Goal: Information Seeking & Learning: Understand process/instructions

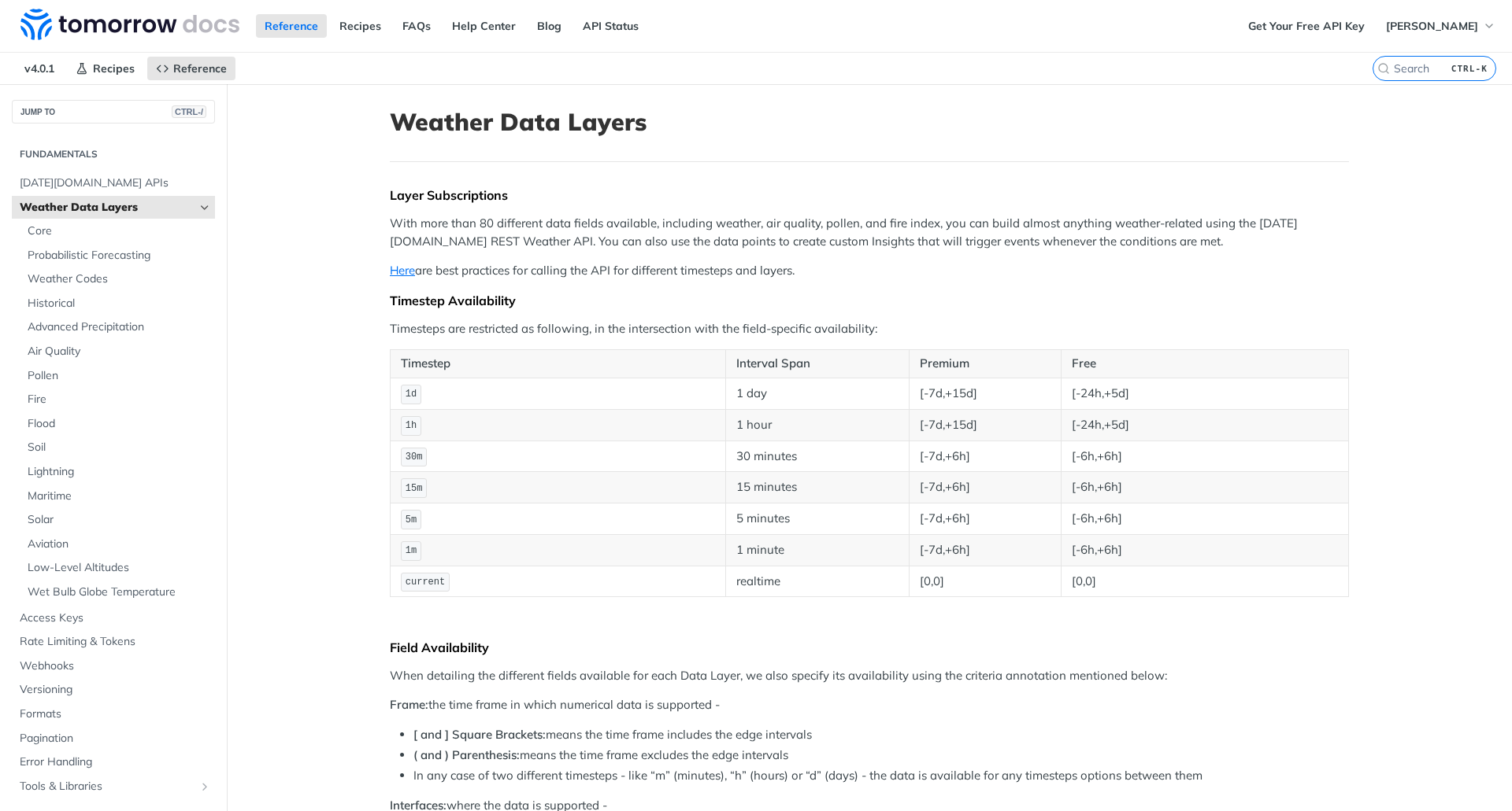
scroll to position [1179, 0]
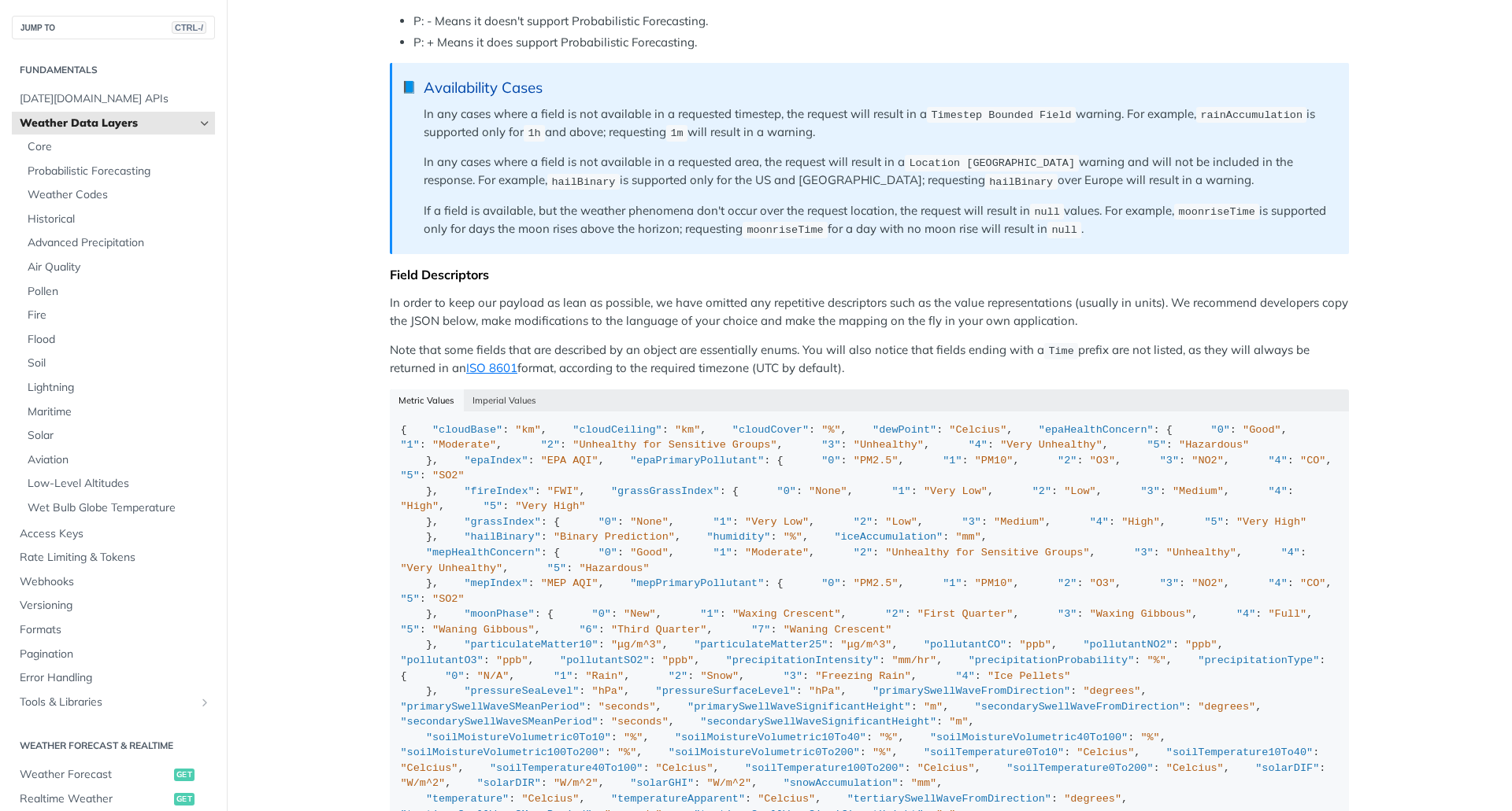
click at [965, 320] on p "In order to keep our payload as lean as possible, we have omitted any repetitiv…" at bounding box center [869, 312] width 959 height 36
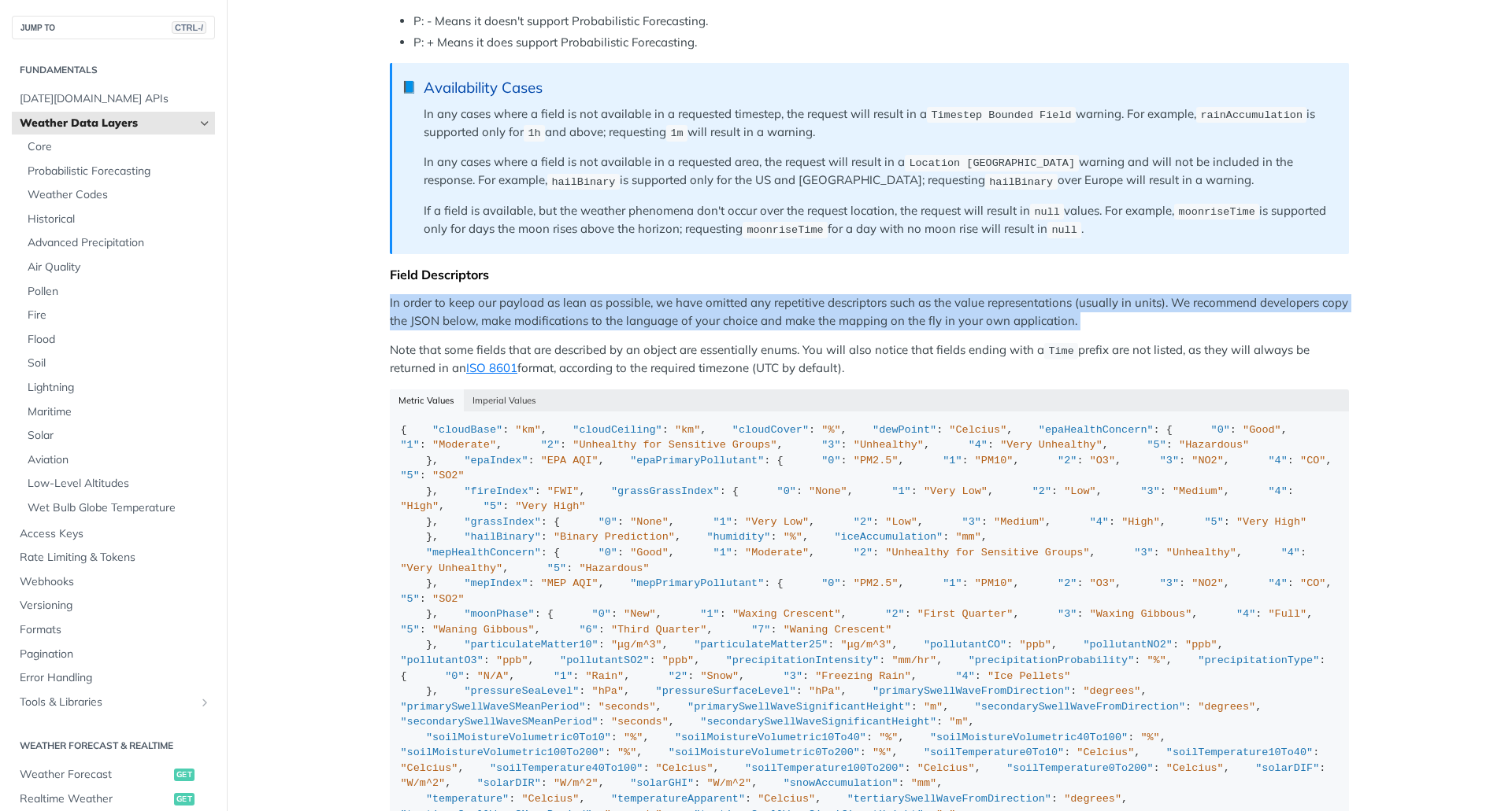
click at [965, 320] on p "In order to keep our payload as lean as possible, we have omitted any repetitiv…" at bounding box center [869, 312] width 959 height 36
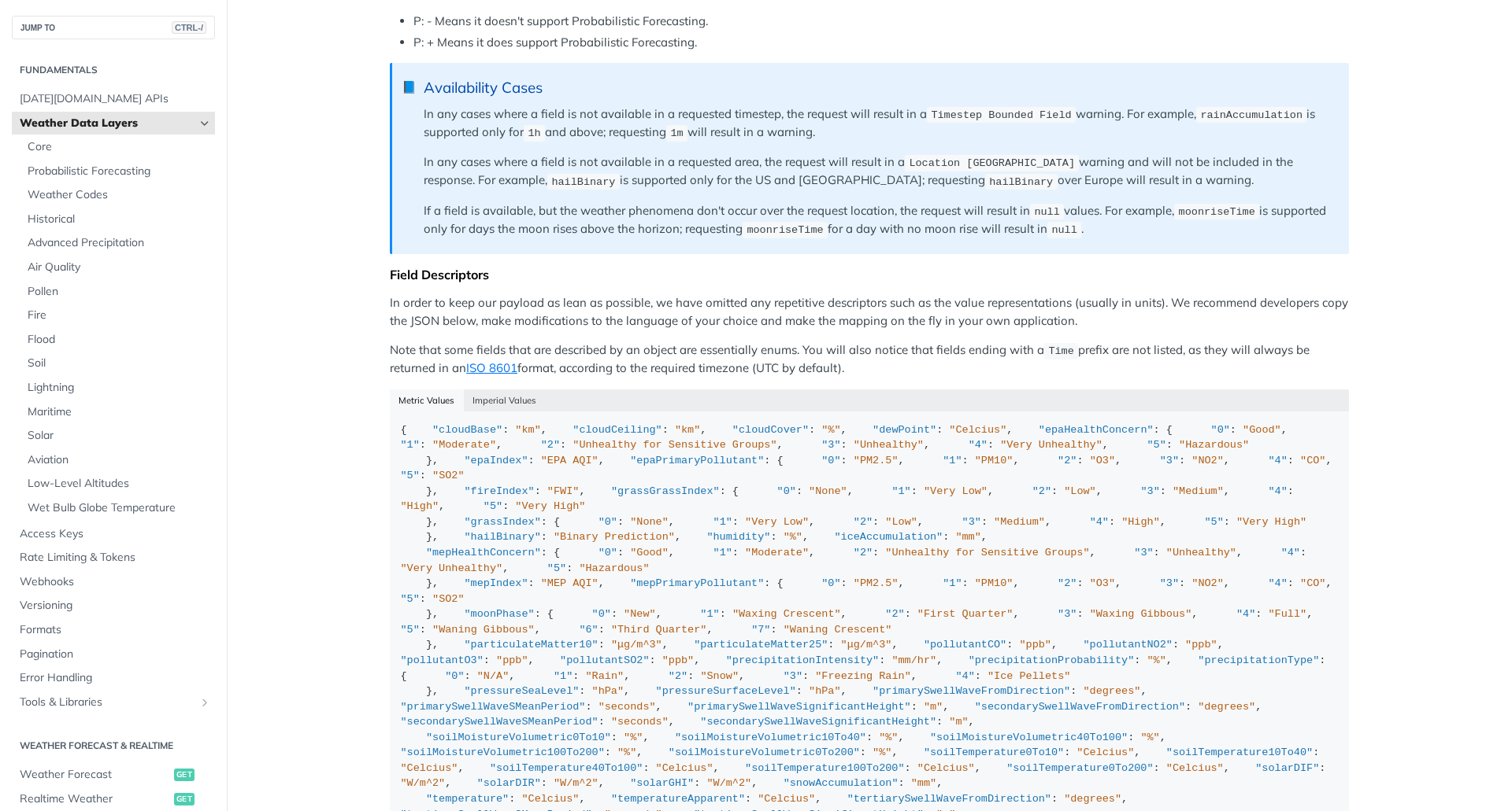
click at [961, 357] on p "Note that some fields that are described by an object are essentially enums. Yo…" at bounding box center [869, 360] width 959 height 37
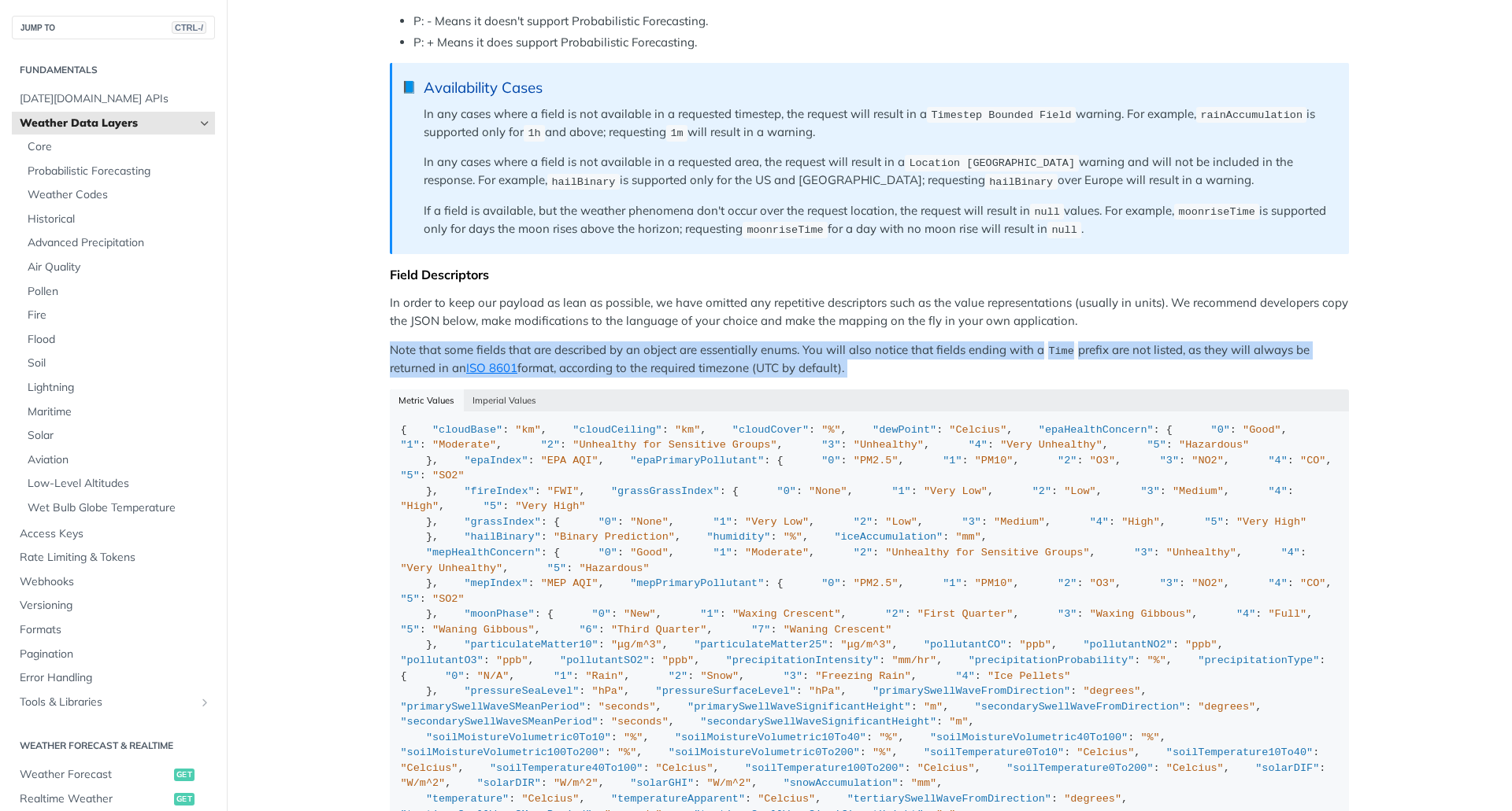
click at [961, 357] on p "Note that some fields that are described by an object are essentially enums. Yo…" at bounding box center [869, 360] width 959 height 37
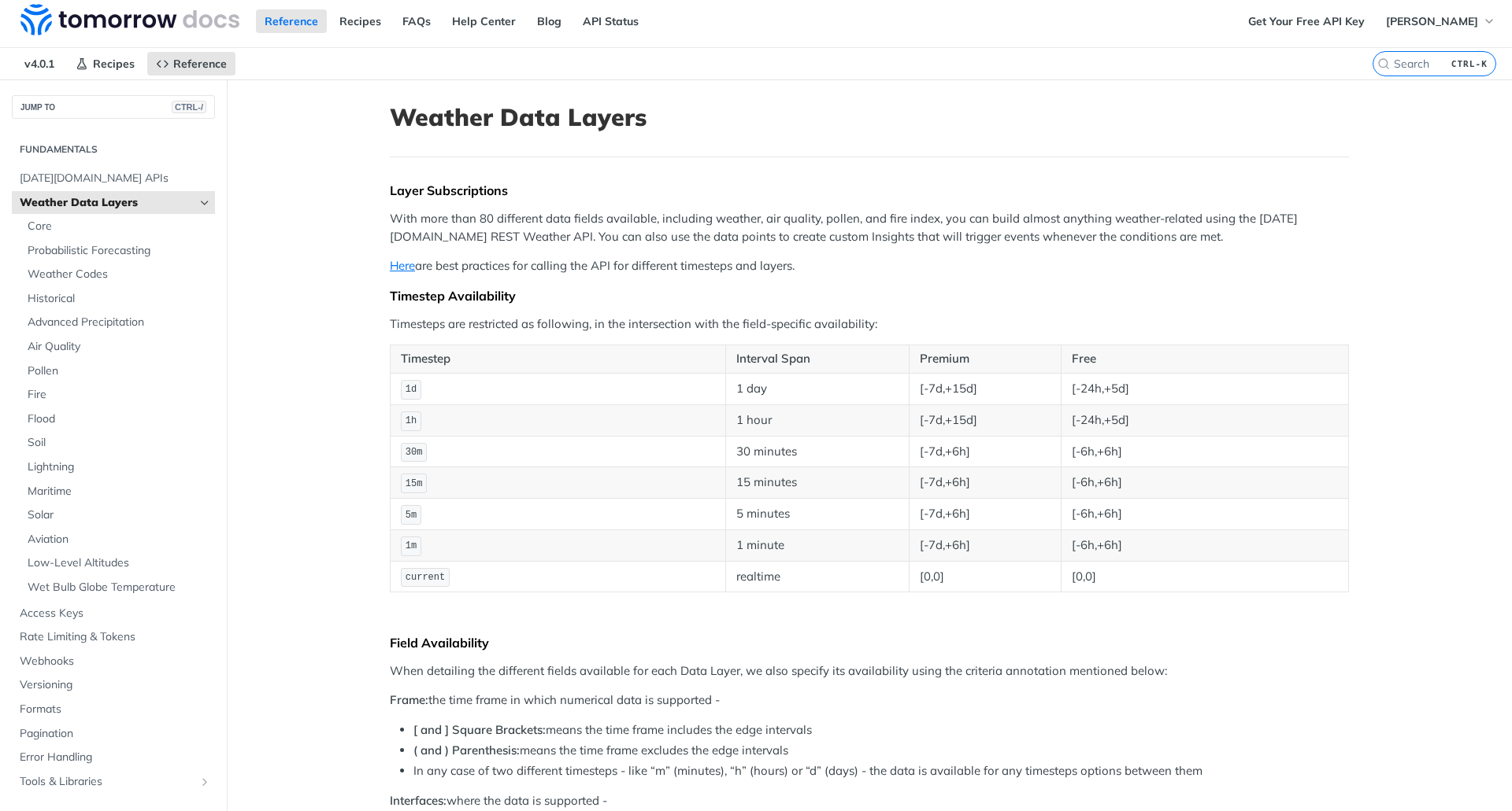
scroll to position [0, 0]
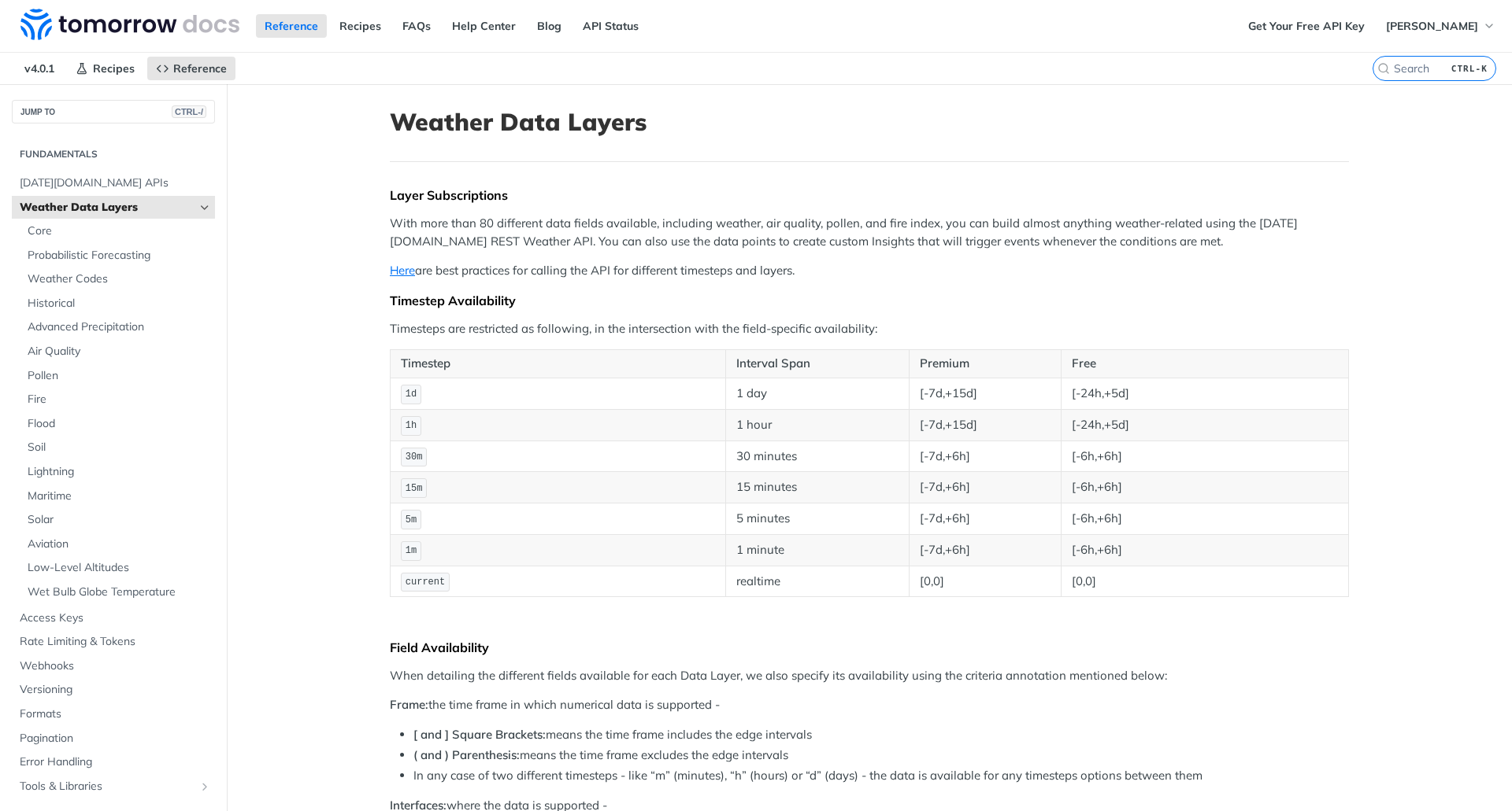
click at [837, 238] on p "With more than 80 different data fields available, including weather, air quali…" at bounding box center [869, 232] width 959 height 36
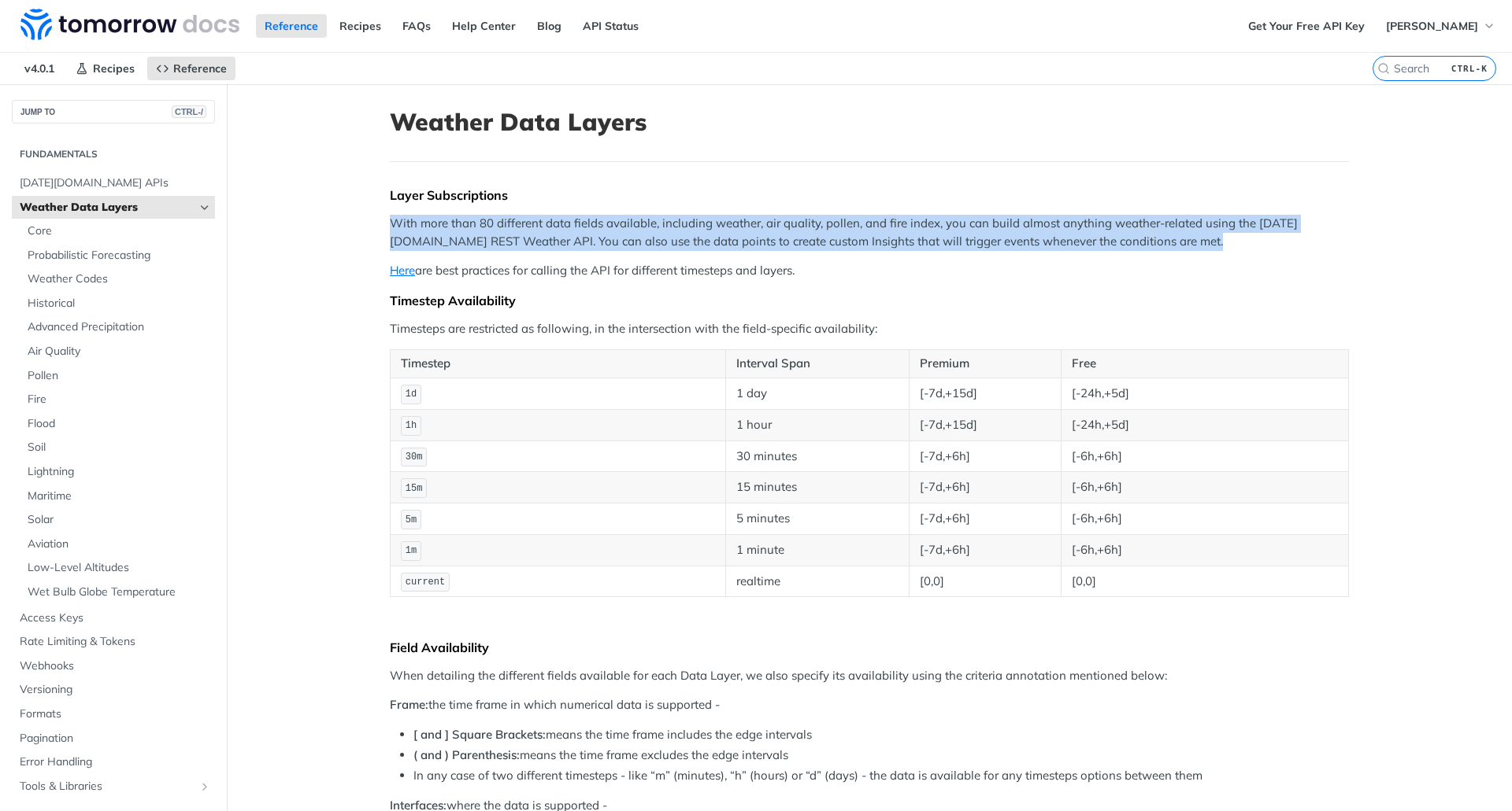
click at [837, 238] on p "With more than 80 different data fields available, including weather, air quali…" at bounding box center [869, 232] width 959 height 36
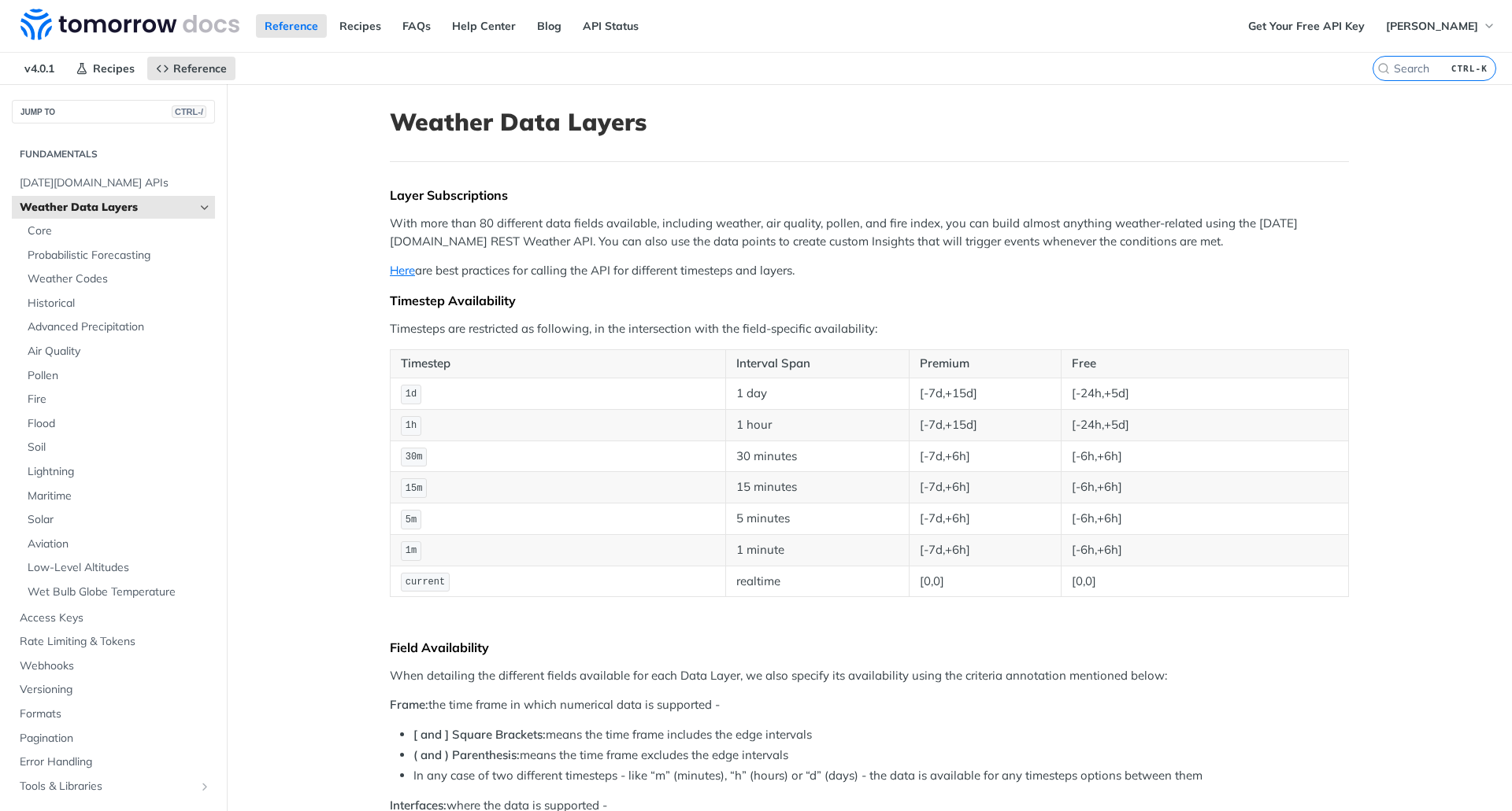
click at [811, 264] on p "Here are best practices for calling the API for different timesteps and layers." at bounding box center [869, 271] width 959 height 18
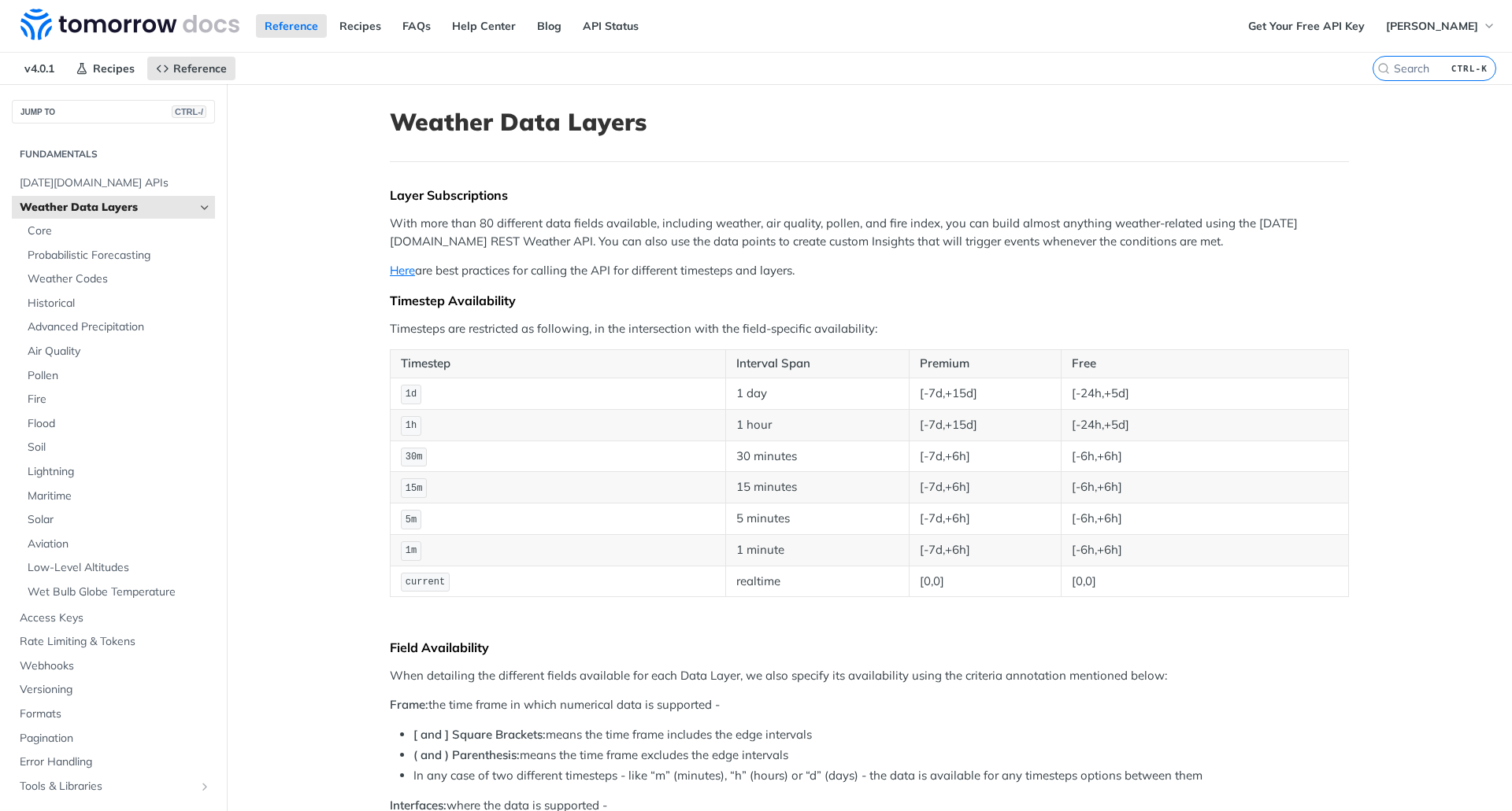
click at [855, 230] on p "With more than 80 different data fields available, including weather, air quali…" at bounding box center [869, 232] width 959 height 36
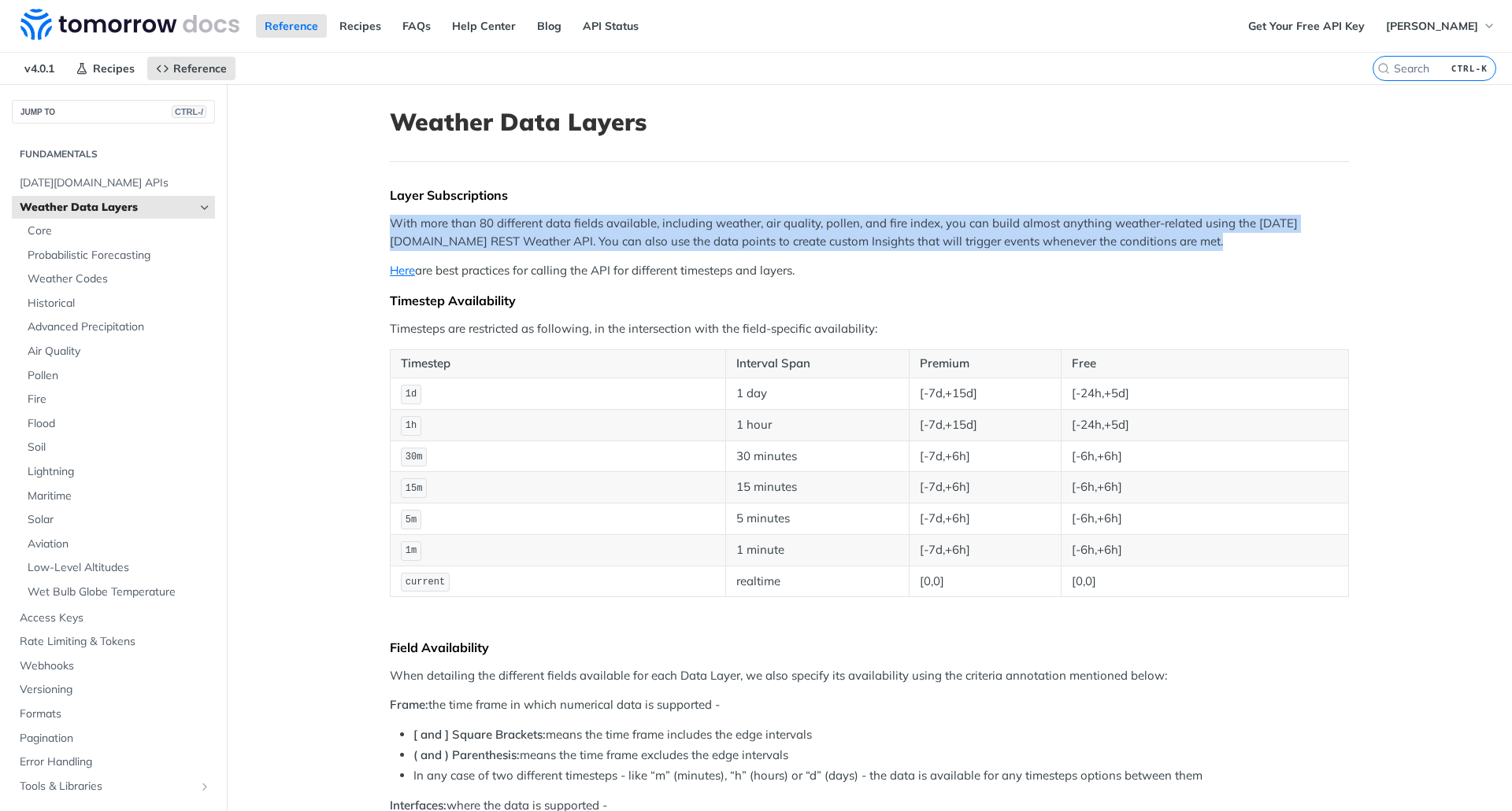
click at [855, 230] on p "With more than 80 different data fields available, including weather, air quali…" at bounding box center [869, 232] width 959 height 36
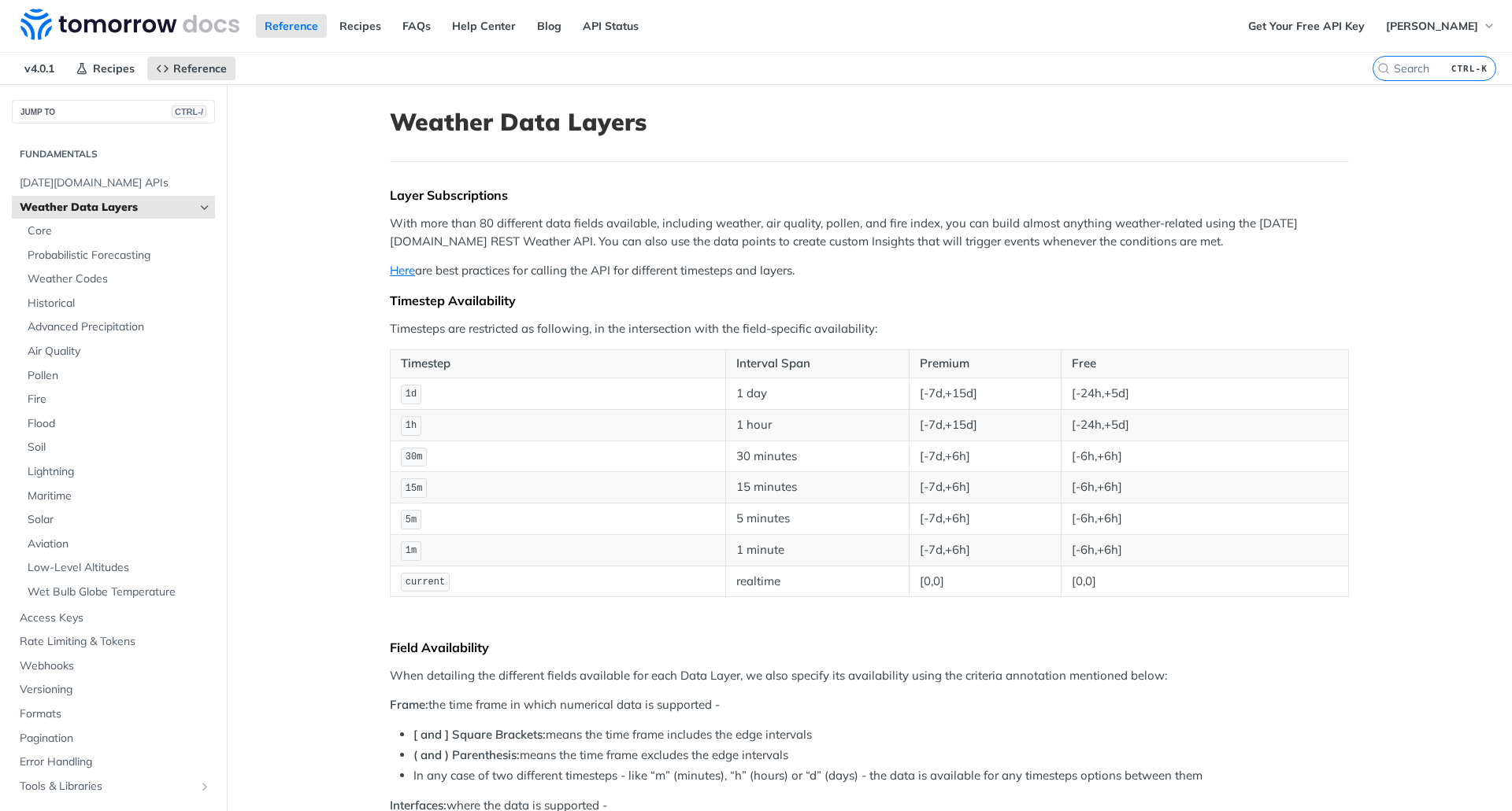
click at [851, 271] on p "Here are best practices for calling the API for different timesteps and layers." at bounding box center [869, 271] width 959 height 18
click at [838, 320] on p "Timesteps are restricted as following, in the intersection with the field-speci…" at bounding box center [869, 329] width 959 height 18
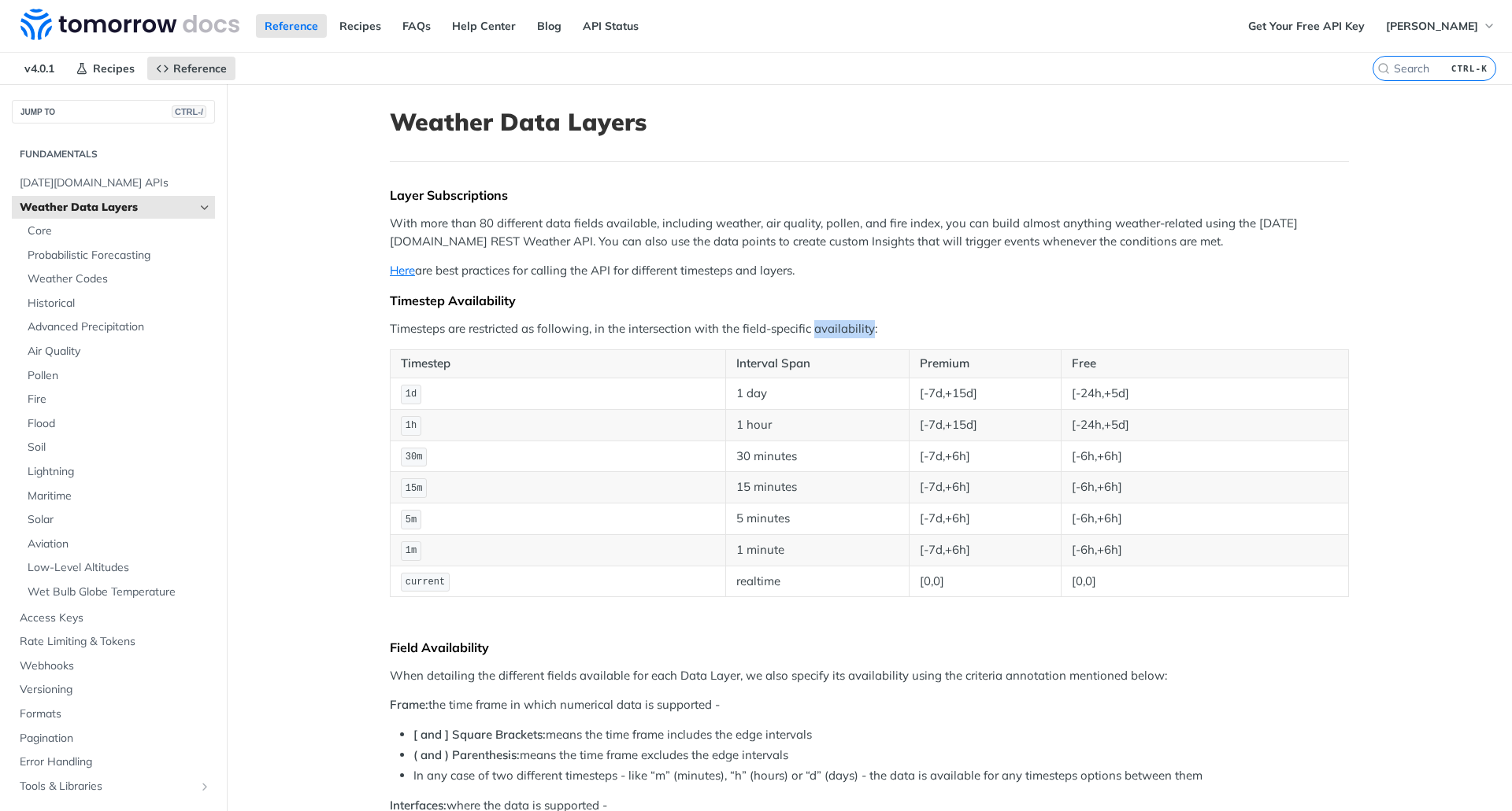
click at [838, 320] on p "Timesteps are restricted as following, in the intersection with the field-speci…" at bounding box center [869, 329] width 959 height 18
click at [1076, 225] on p "With more than 80 different data fields available, including weather, air quali…" at bounding box center [869, 232] width 959 height 36
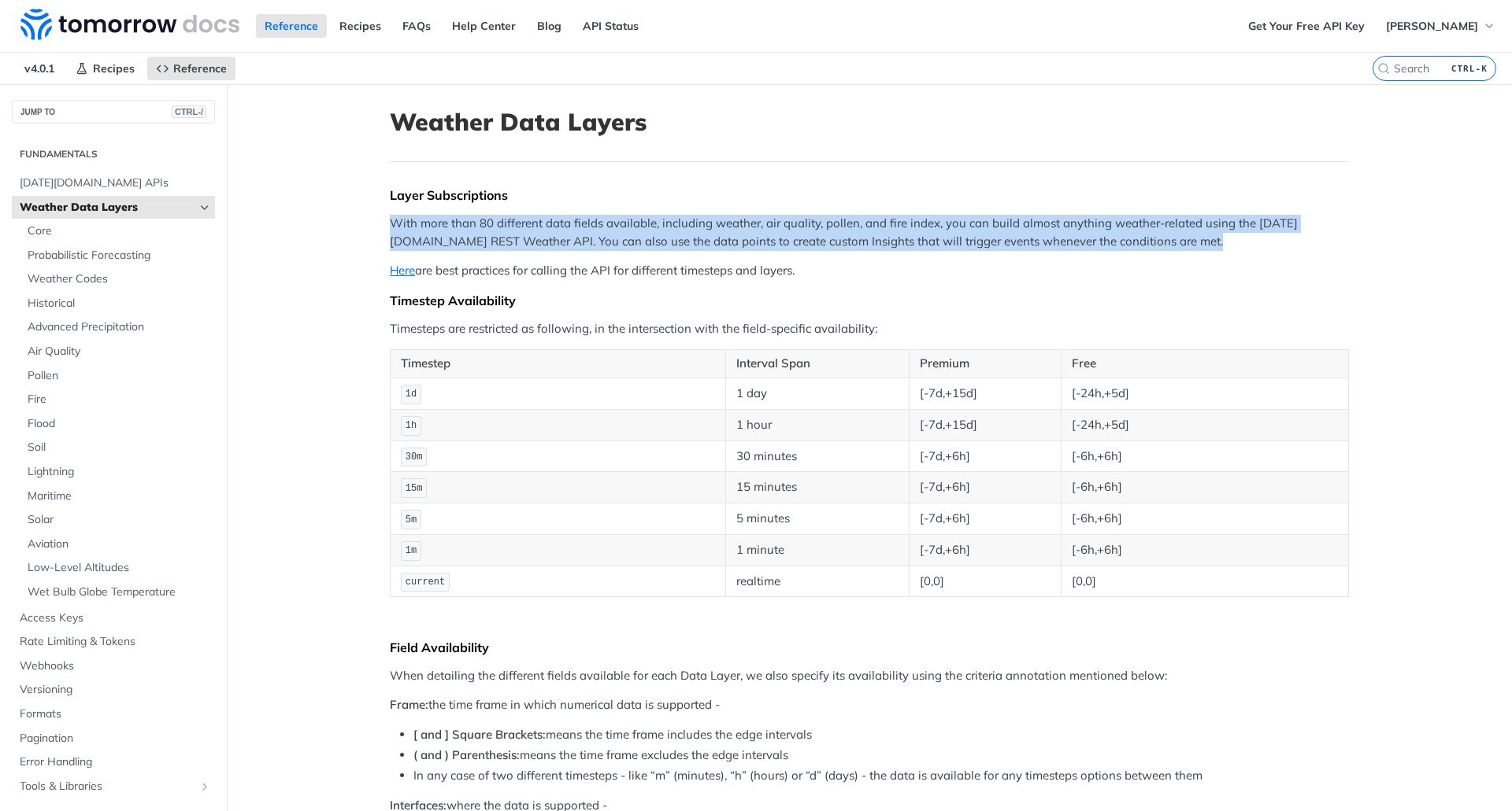
click at [1076, 225] on p "With more than 80 different data fields available, including weather, air quali…" at bounding box center [869, 232] width 959 height 36
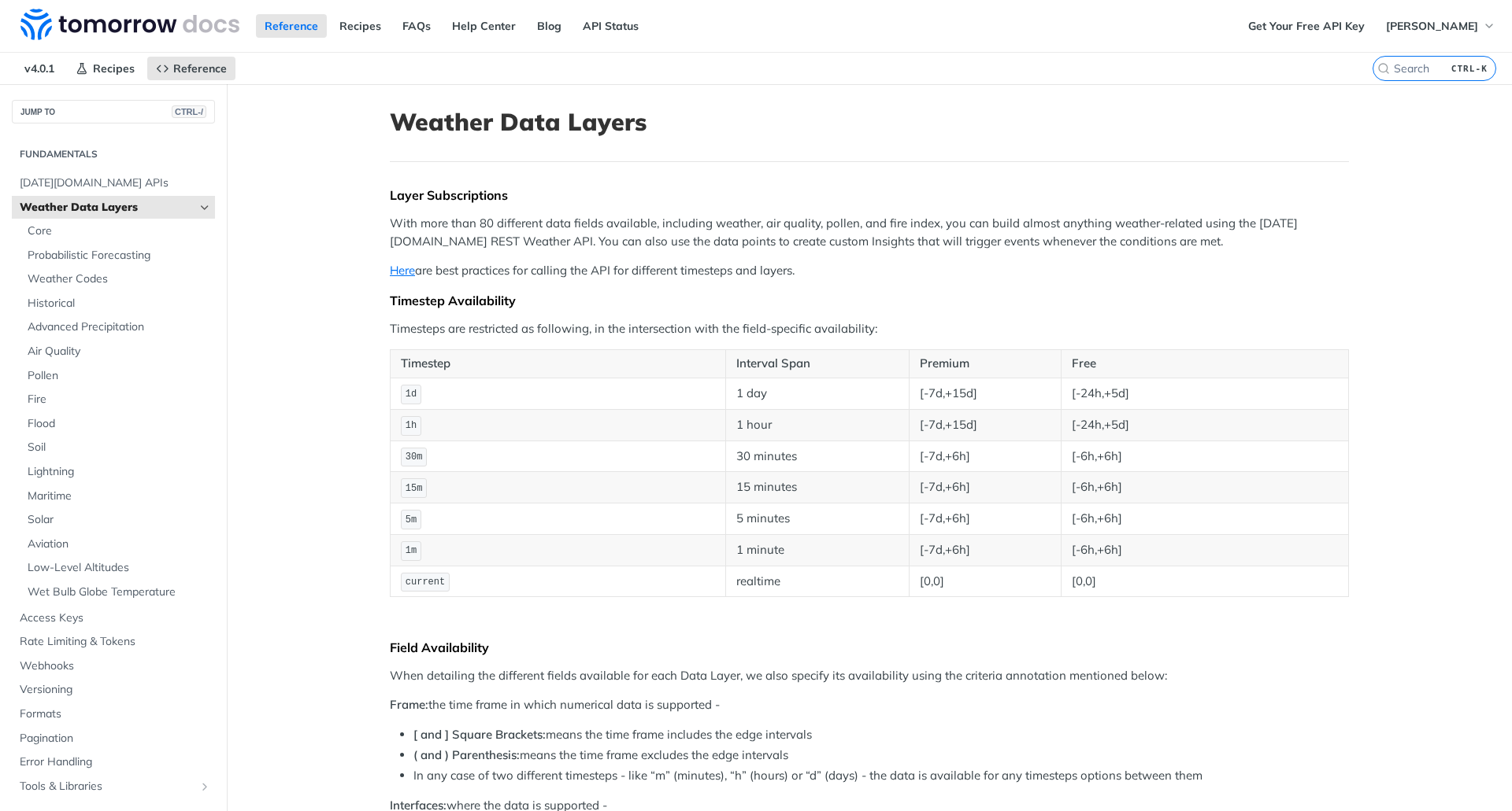
click at [896, 269] on p "Here are best practices for calling the API for different timesteps and layers." at bounding box center [869, 271] width 959 height 18
click at [920, 247] on p "With more than 80 different data fields available, including weather, air quali…" at bounding box center [869, 232] width 959 height 36
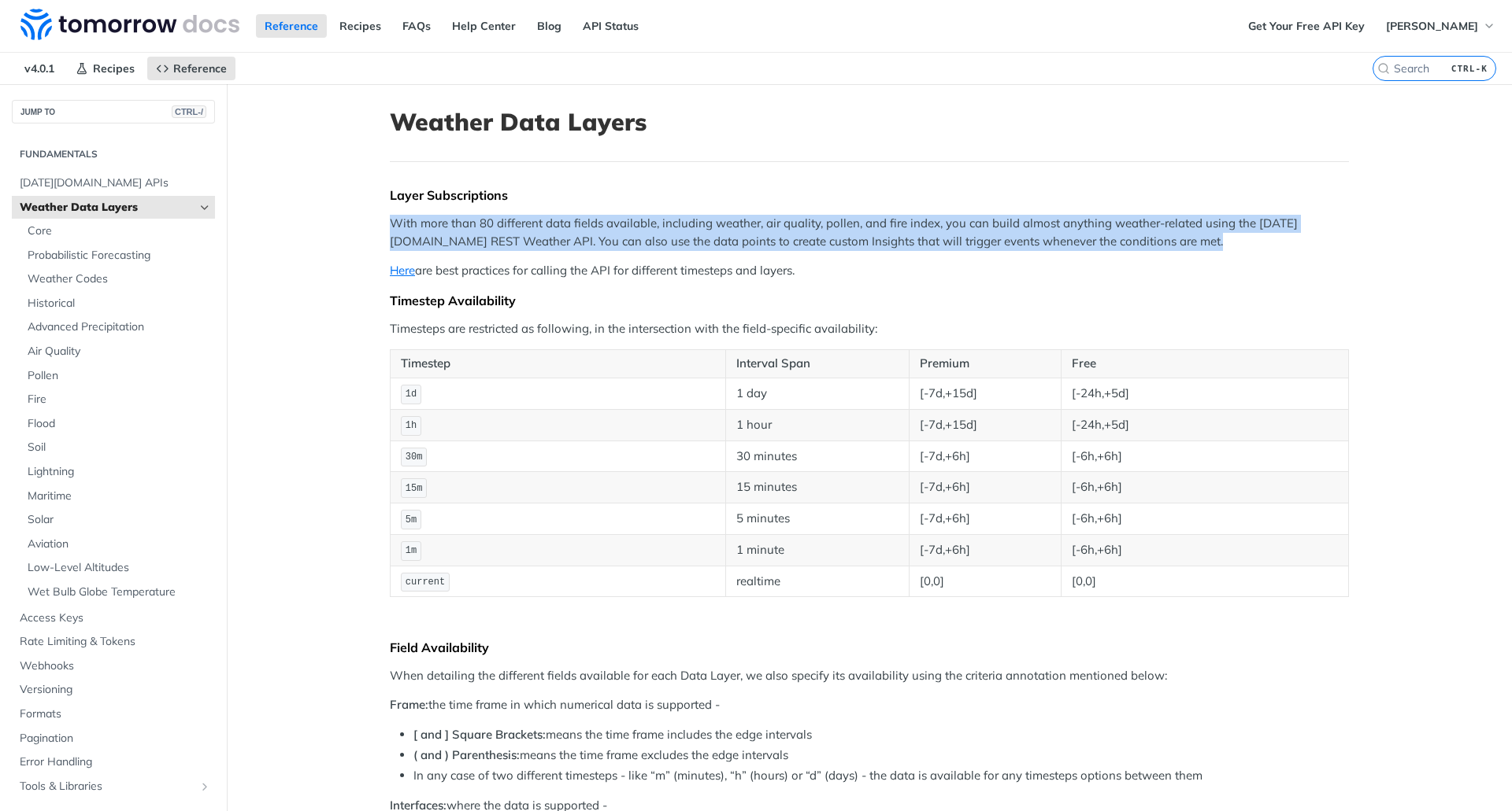
click at [920, 247] on p "With more than 80 different data fields available, including weather, air quali…" at bounding box center [869, 232] width 959 height 36
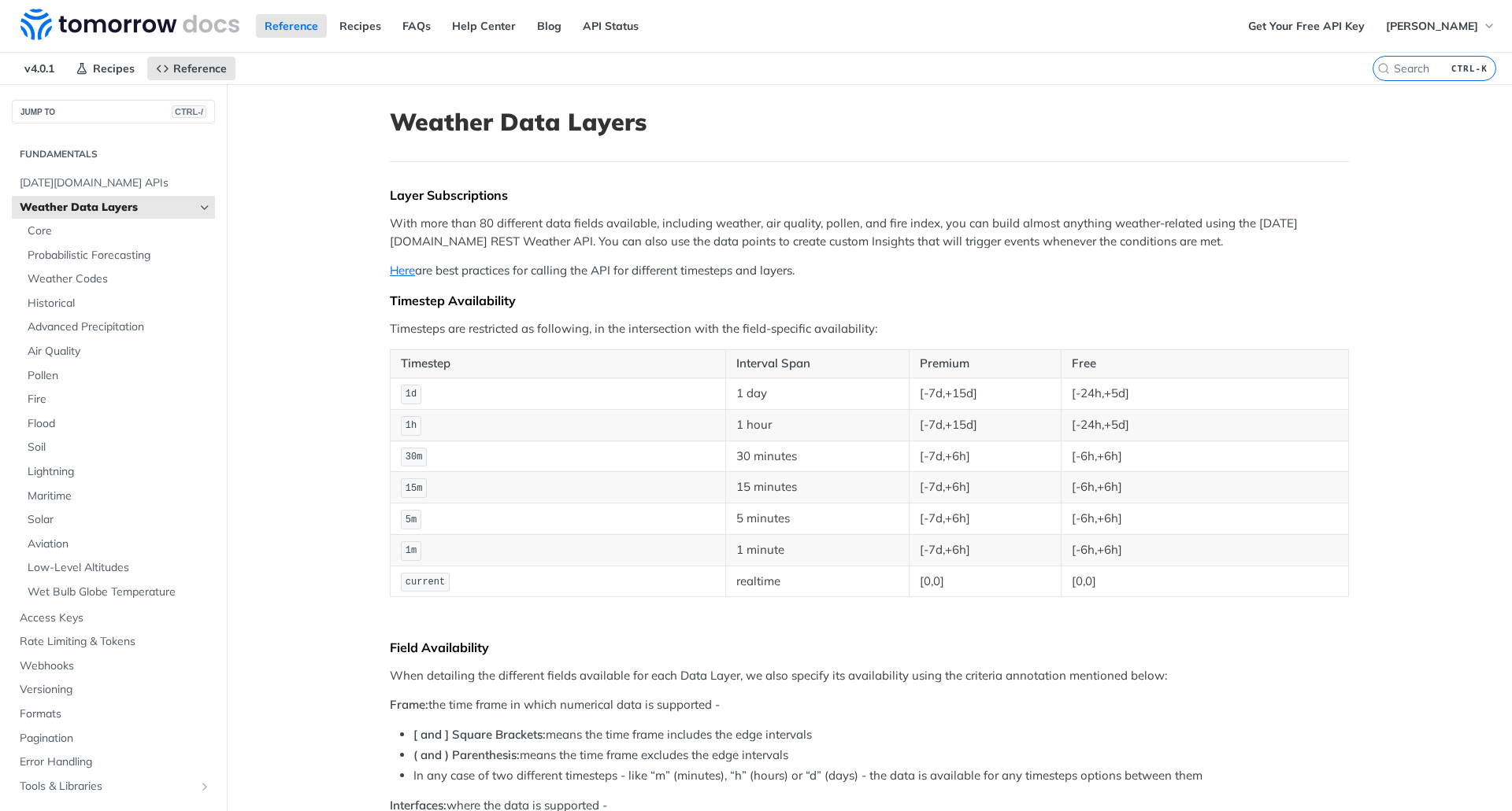
click at [882, 332] on p "Timesteps are restricted as following, in the intersection with the field-speci…" at bounding box center [869, 329] width 959 height 18
click at [849, 332] on p "Timesteps are restricted as following, in the intersection with the field-speci…" at bounding box center [869, 329] width 959 height 18
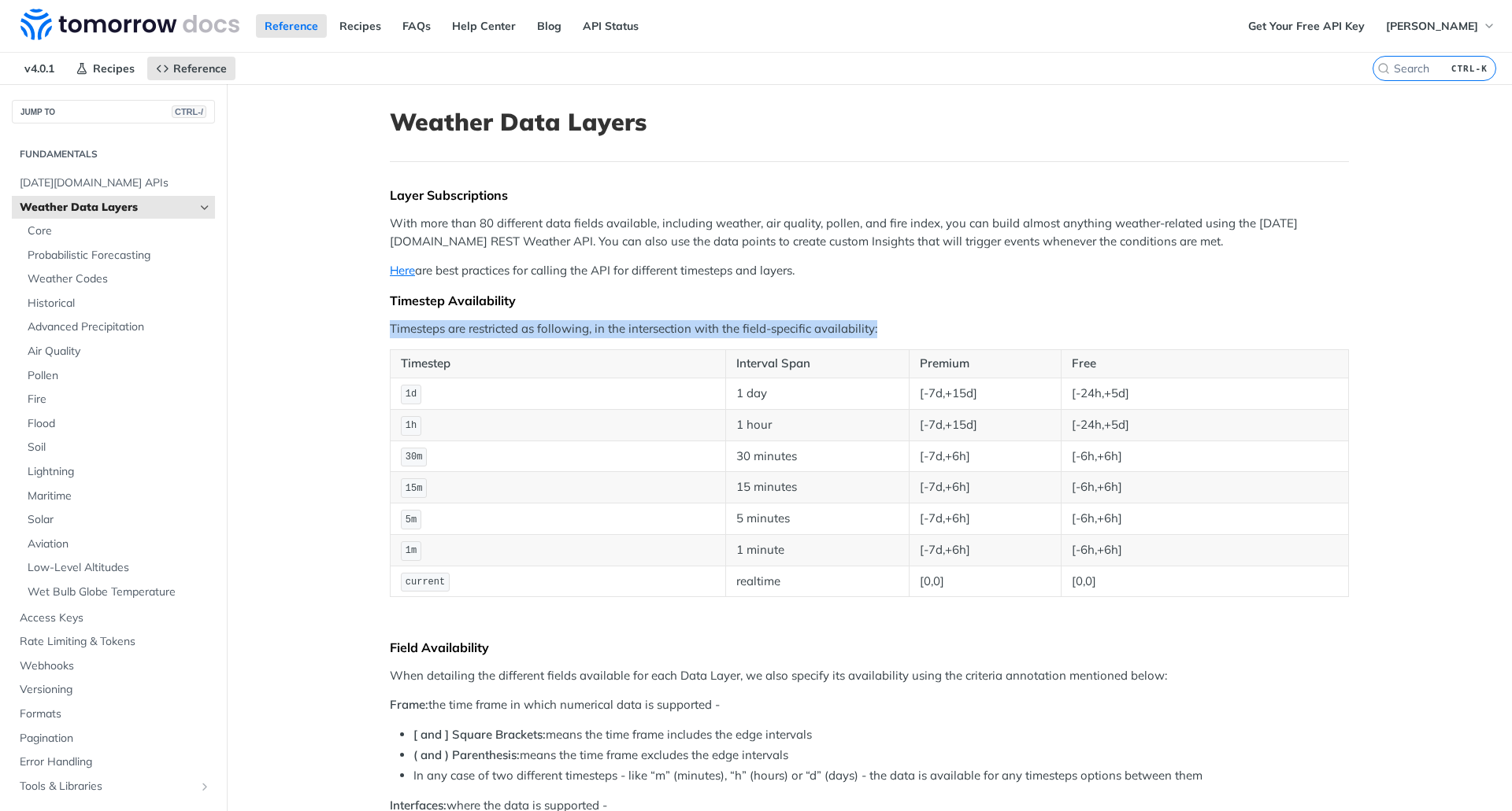
click at [849, 332] on p "Timesteps are restricted as following, in the intersection with the field-speci…" at bounding box center [869, 329] width 959 height 18
click at [1107, 582] on td "[0,0]" at bounding box center [1204, 581] width 287 height 31
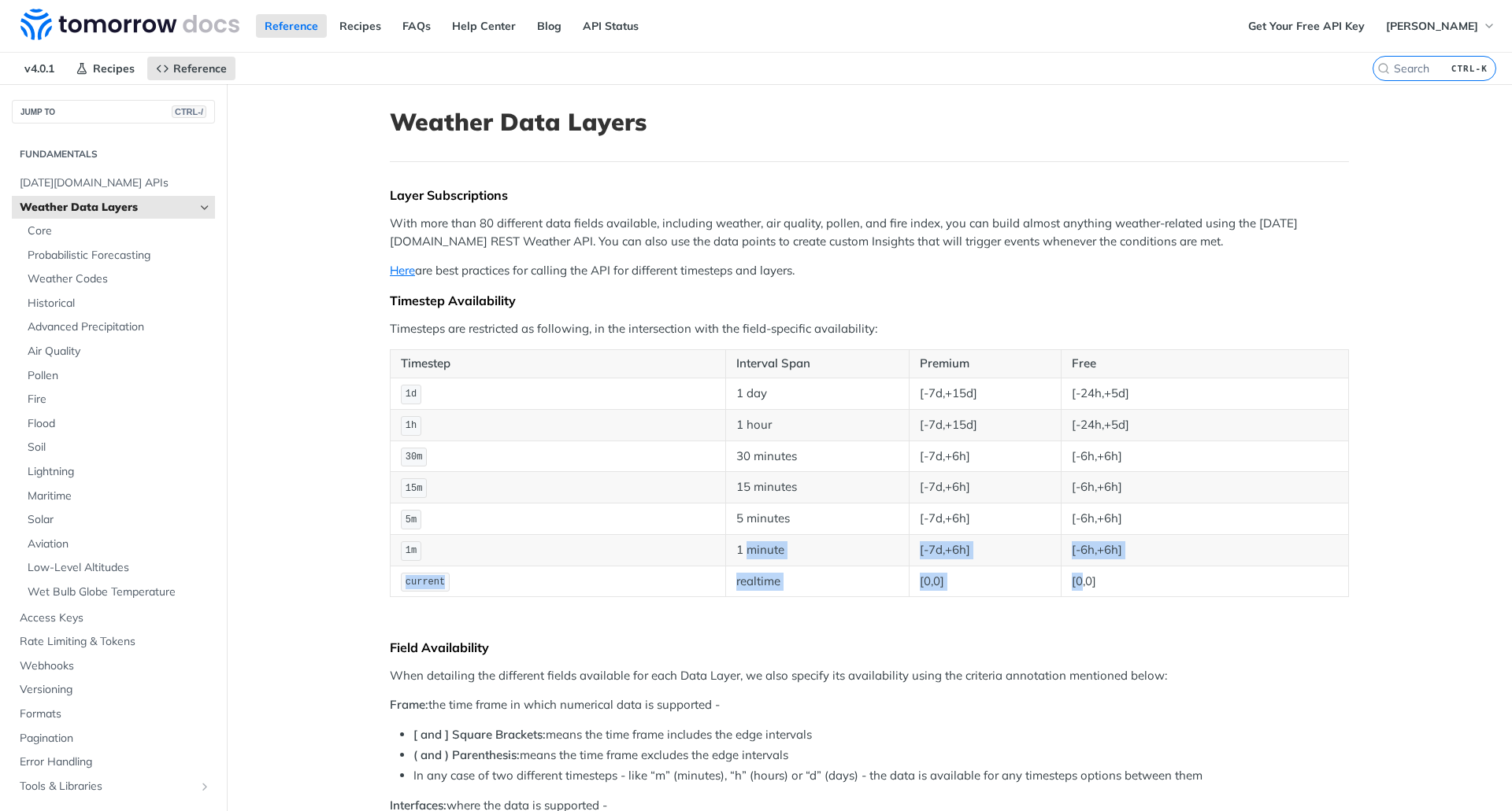
drag, startPoint x: 1073, startPoint y: 582, endPoint x: 756, endPoint y: 565, distance: 317.5
click at [756, 565] on tr "current realtime [0,0] [0,0]" at bounding box center [869, 581] width 958 height 31
drag, startPoint x: 1119, startPoint y: 585, endPoint x: 391, endPoint y: 493, distance: 733.8
click at [391, 493] on tbody "1d 1 day [-7d,+15d] [-24h,+5d] 1h 1 hour [-7d,+15d] [-24h,+5d] 30m 30 minutes […" at bounding box center [869, 487] width 958 height 219
click at [392, 512] on td "5m" at bounding box center [558, 520] width 336 height 31
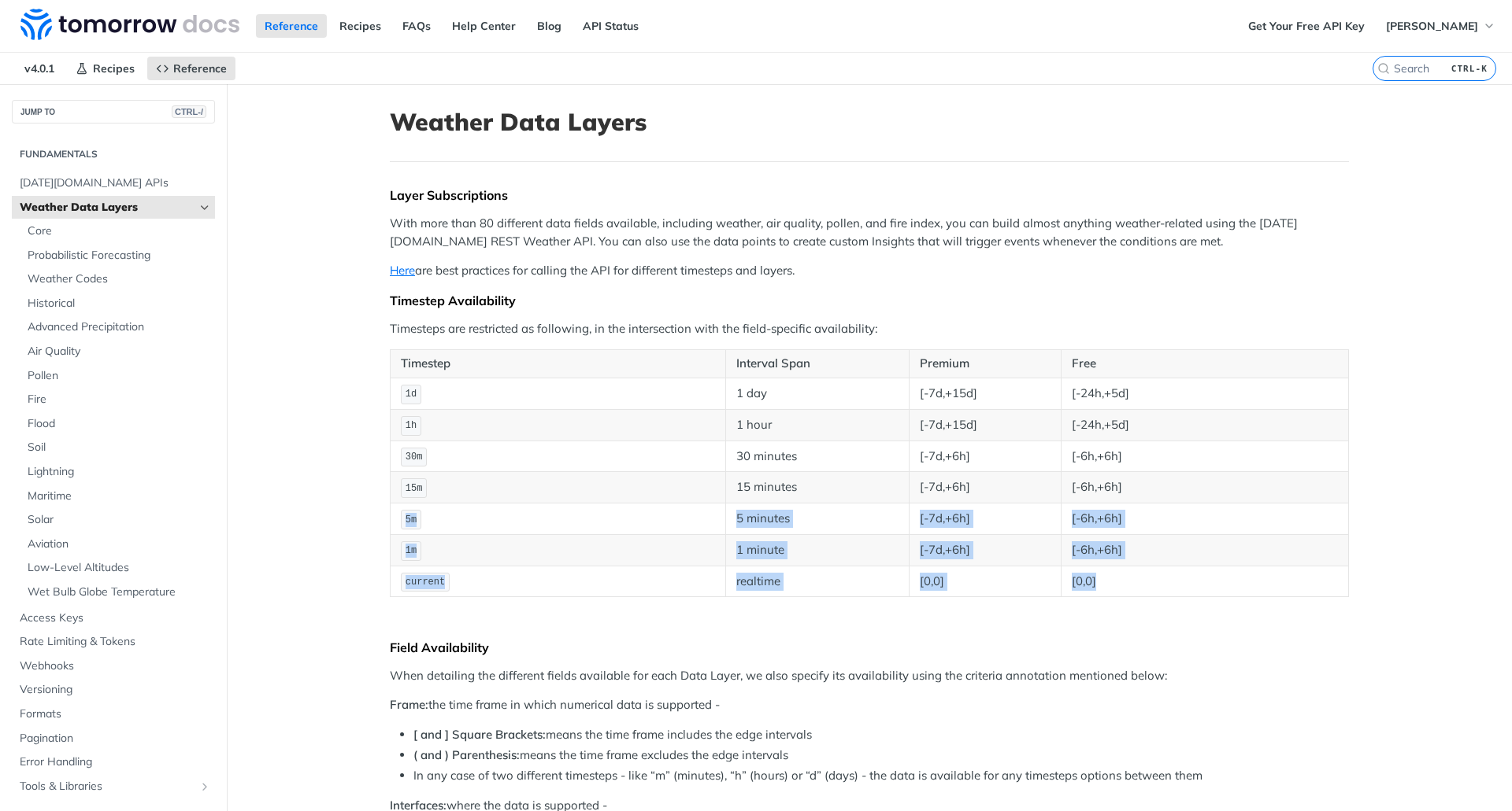
drag, startPoint x: 392, startPoint y: 512, endPoint x: 1126, endPoint y: 592, distance: 738.3
click at [1126, 592] on tbody "1d 1 day [-7d,+15d] [-24h,+5d] 1h 1 hour [-7d,+15d] [-24h,+5d] 30m 30 minutes […" at bounding box center [869, 487] width 958 height 219
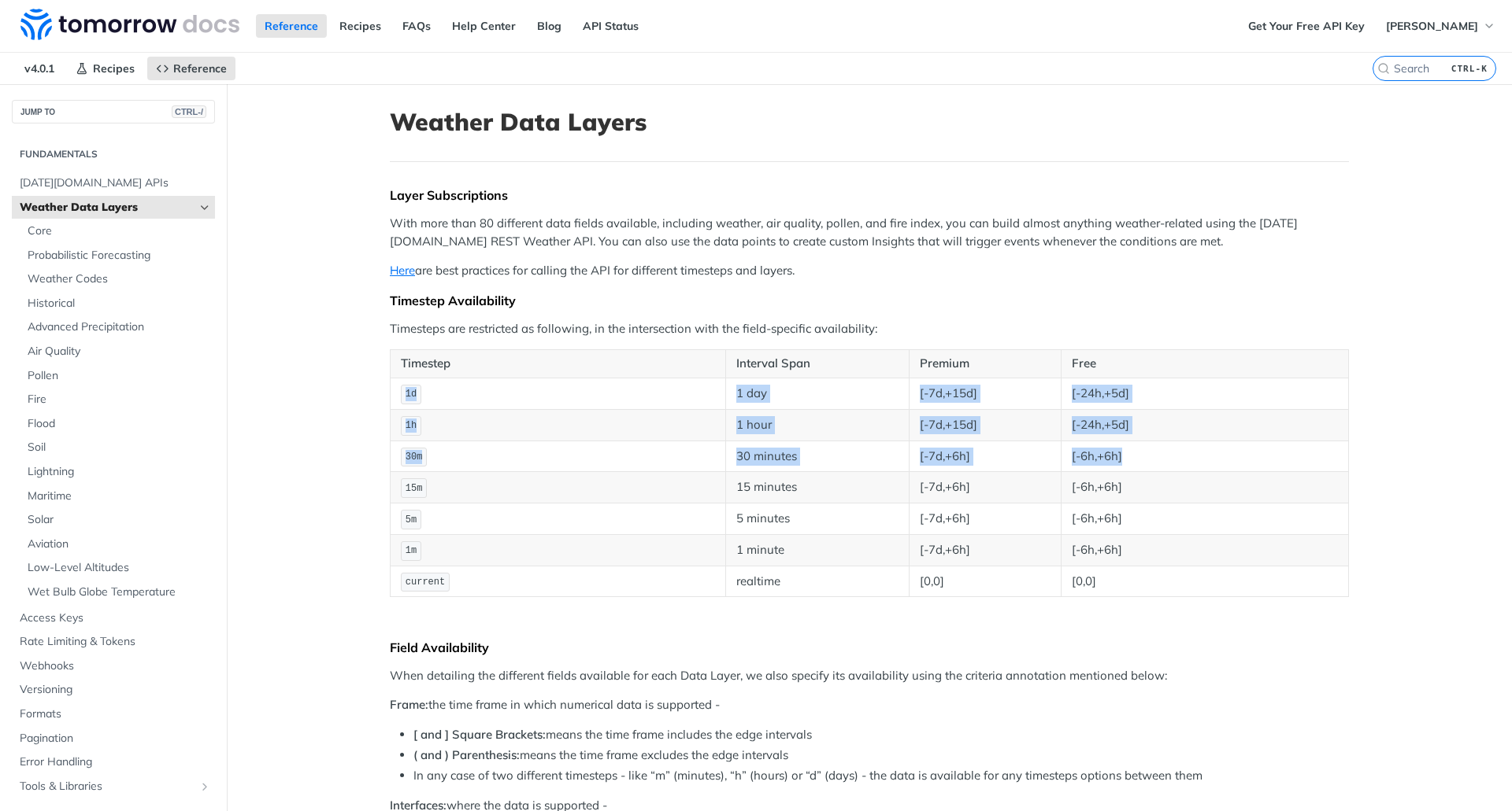
drag, startPoint x: 1126, startPoint y: 464, endPoint x: 393, endPoint y: 391, distance: 736.6
click at [393, 391] on tbody "1d 1 day [-7d,+15d] [-24h,+5d] 1h 1 hour [-7d,+15d] [-24h,+5d] 30m 30 minutes […" at bounding box center [869, 487] width 958 height 219
drag, startPoint x: 383, startPoint y: 522, endPoint x: 478, endPoint y: 529, distance: 95.3
click at [478, 529] on table "Timestep Interval Span Premium Free 1d 1 day [-7d,+15d] [-24h,+5d] 1h 1 hour [-…" at bounding box center [869, 473] width 959 height 247
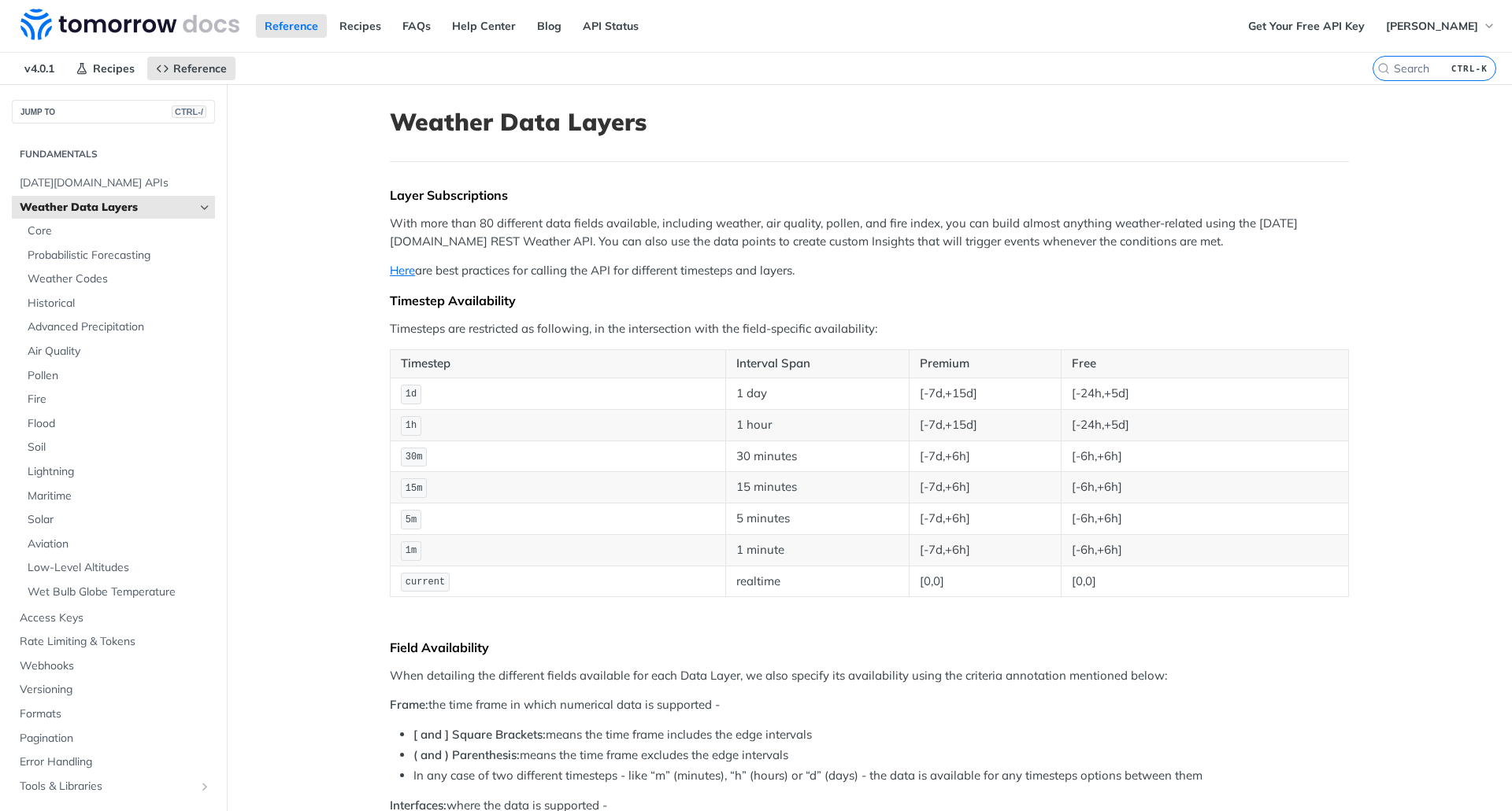
click at [1087, 586] on td "[0,0]" at bounding box center [1204, 581] width 287 height 31
drag, startPoint x: 1094, startPoint y: 586, endPoint x: 391, endPoint y: 524, distance: 705.7
click at [391, 524] on tbody "1d 1 day [-7d,+15d] [-24h,+5d] 1h 1 hour [-7d,+15d] [-24h,+5d] 30m 30 minutes […" at bounding box center [869, 487] width 958 height 219
click at [1118, 588] on td "[0,0]" at bounding box center [1204, 581] width 287 height 31
drag, startPoint x: 1118, startPoint y: 588, endPoint x: 396, endPoint y: 510, distance: 726.2
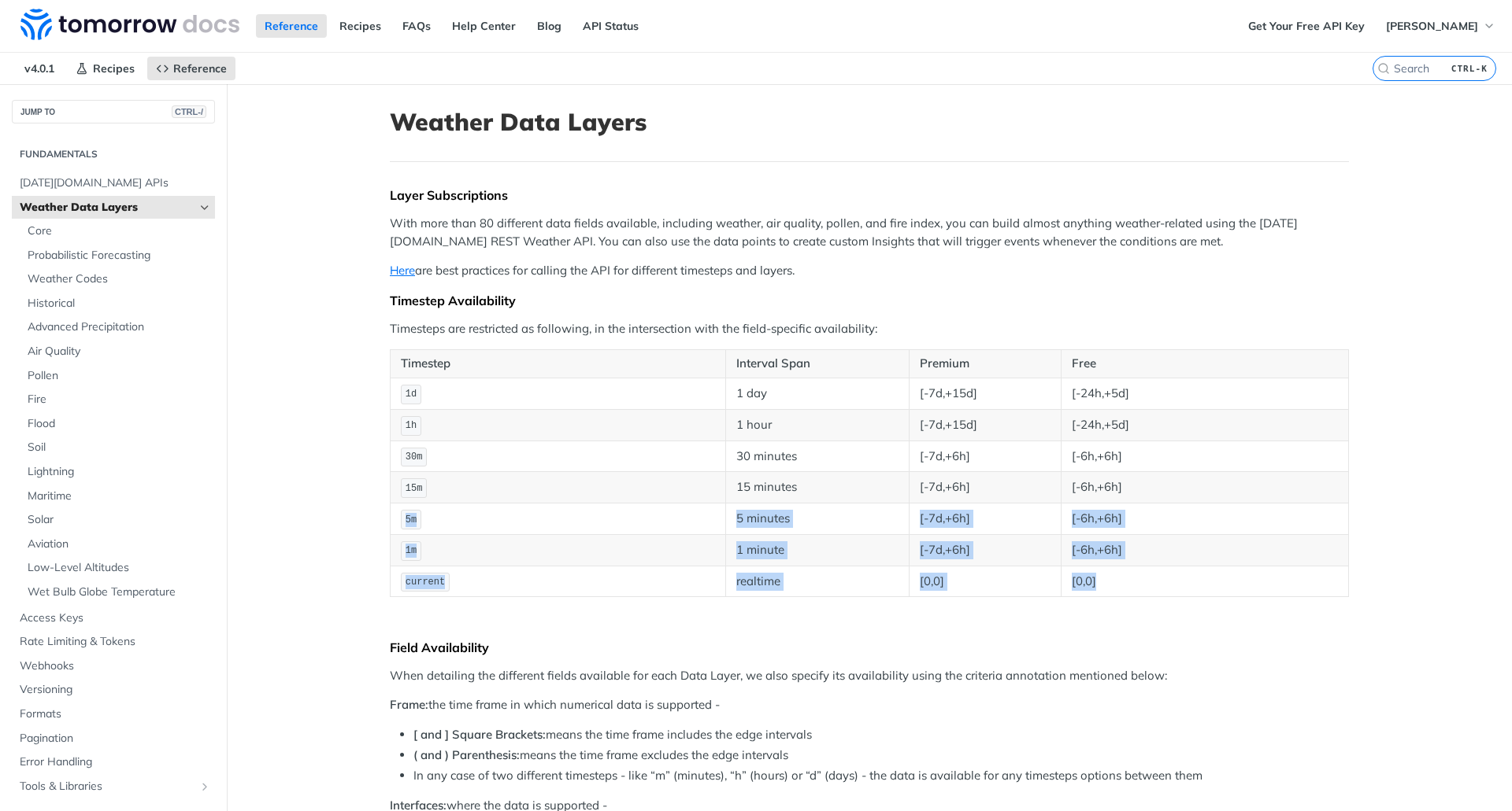
click at [396, 510] on tbody "1d 1 day [-7d,+15d] [-24h,+5d] 1h 1 hour [-7d,+15d] [-24h,+5d] 30m 30 minutes […" at bounding box center [869, 487] width 958 height 219
click at [1145, 446] on td "[-6h,+6h]" at bounding box center [1204, 456] width 287 height 31
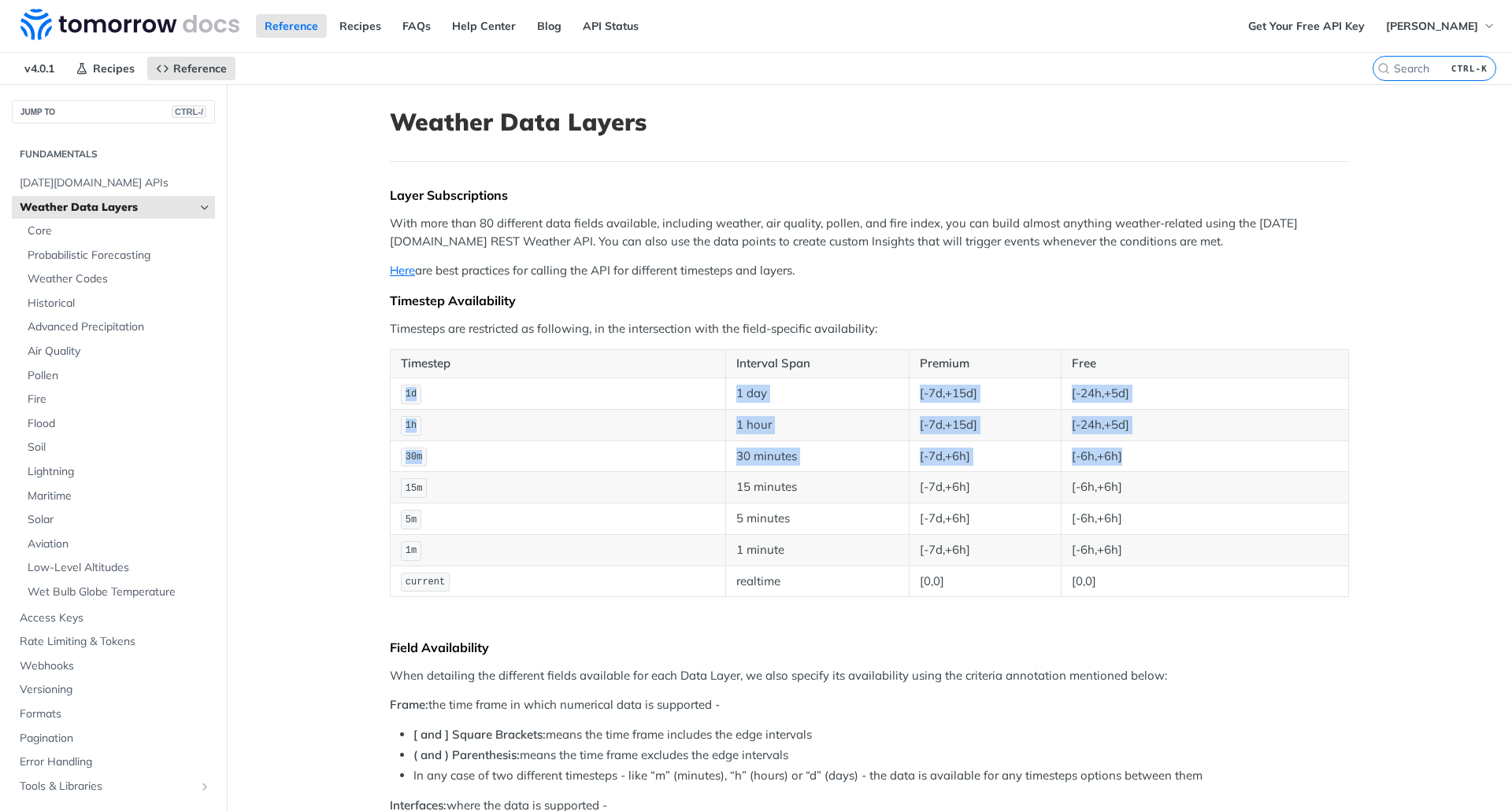
drag, startPoint x: 1142, startPoint y: 454, endPoint x: 393, endPoint y: 386, distance: 752.1
click at [393, 386] on tbody "1d 1 day [-7d,+15d] [-24h,+5d] 1h 1 hour [-7d,+15d] [-24h,+5d] 30m 30 minutes […" at bounding box center [869, 487] width 958 height 219
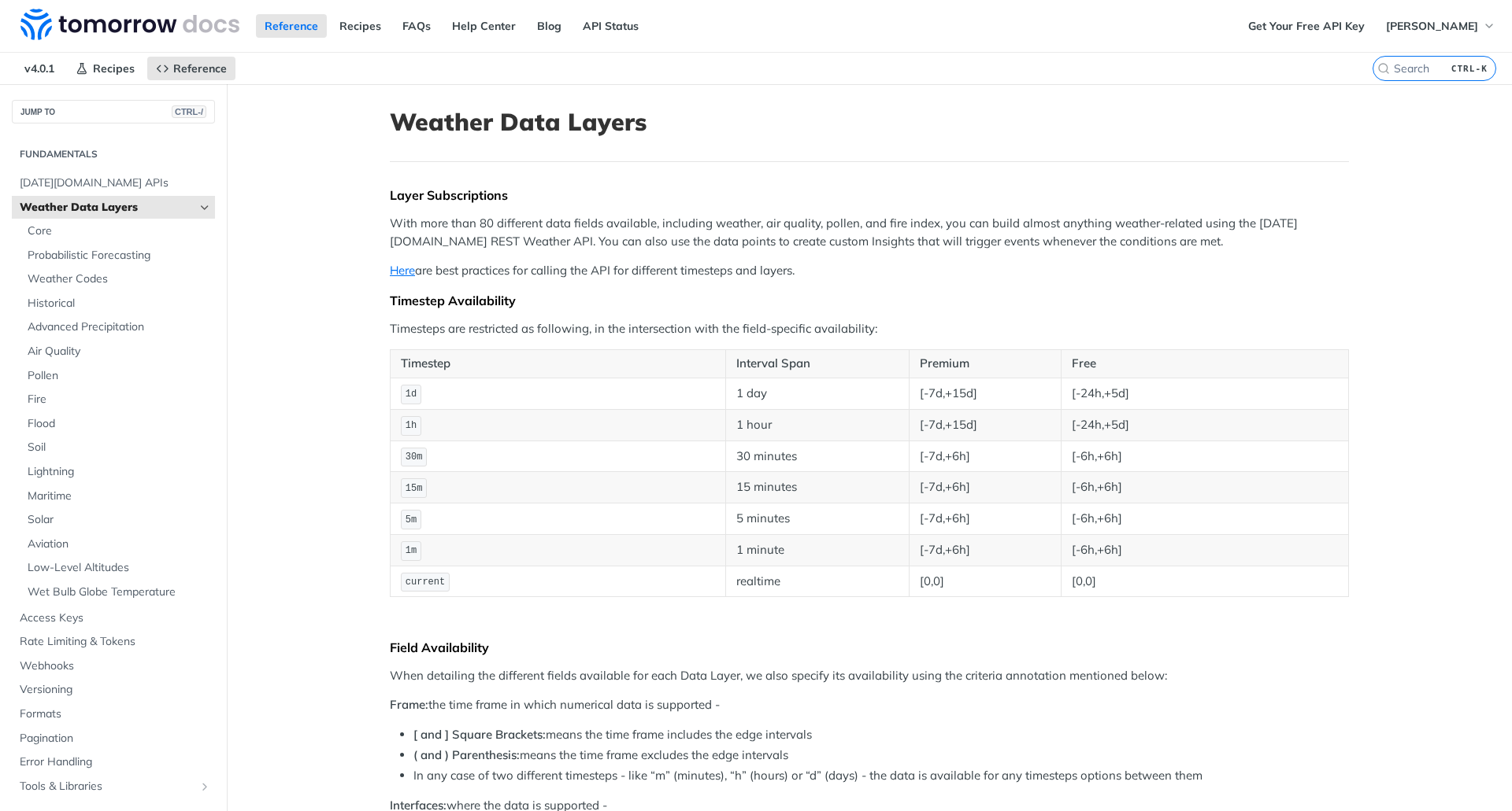
click at [393, 386] on td "1d" at bounding box center [558, 393] width 336 height 31
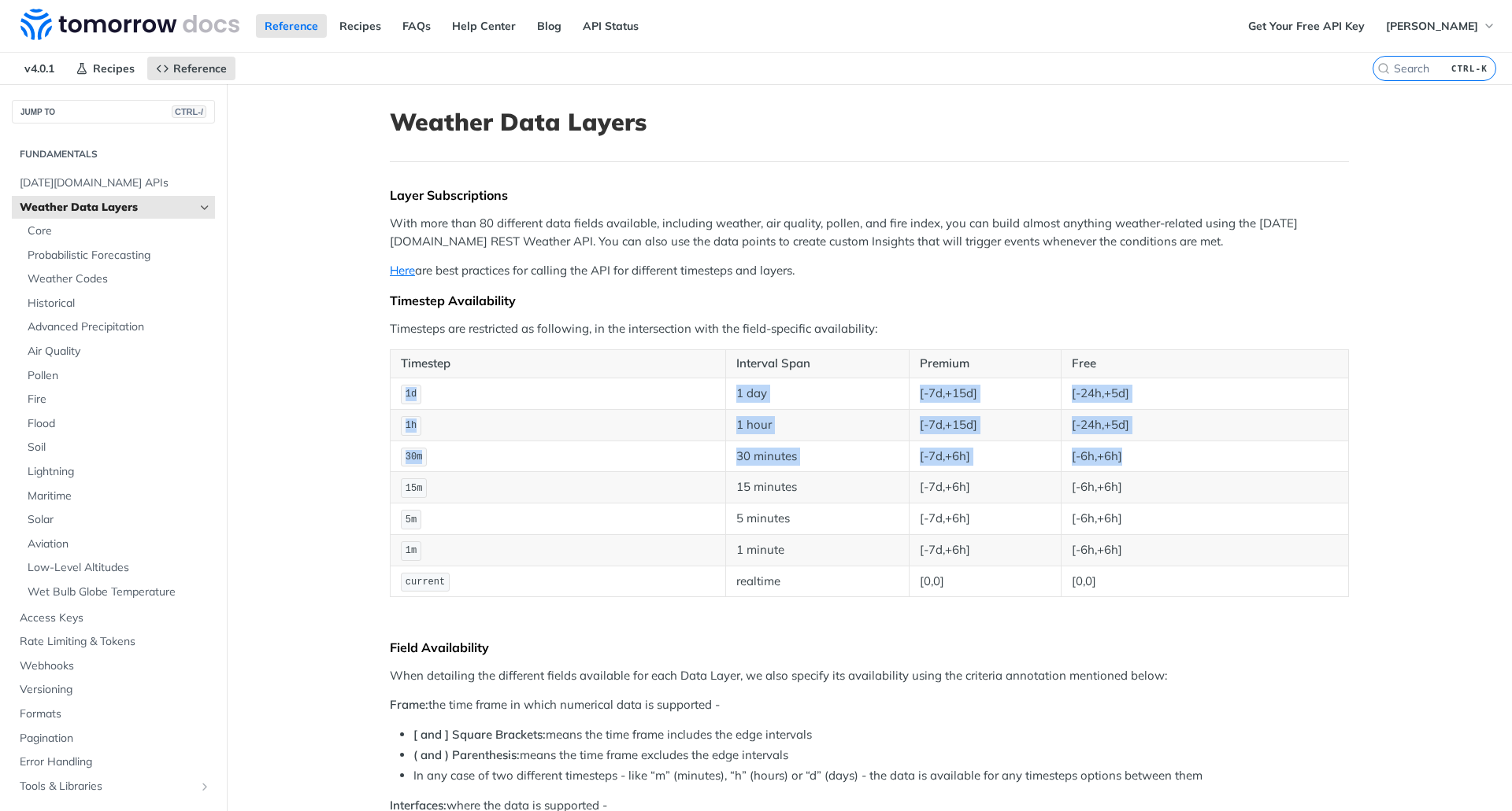
drag, startPoint x: 393, startPoint y: 386, endPoint x: 1138, endPoint y: 457, distance: 748.4
click at [1138, 457] on tbody "1d 1 day [-7d,+15d] [-24h,+5d] 1h 1 hour [-7d,+15d] [-24h,+5d] 30m 30 minutes […" at bounding box center [869, 487] width 958 height 219
click at [1138, 457] on td "[-6h,+6h]" at bounding box center [1204, 456] width 287 height 31
drag, startPoint x: 1142, startPoint y: 458, endPoint x: 396, endPoint y: 392, distance: 748.9
click at [396, 392] on tbody "1d 1 day [-7d,+15d] [-24h,+5d] 1h 1 hour [-7d,+15d] [-24h,+5d] 30m 30 minutes […" at bounding box center [869, 487] width 958 height 219
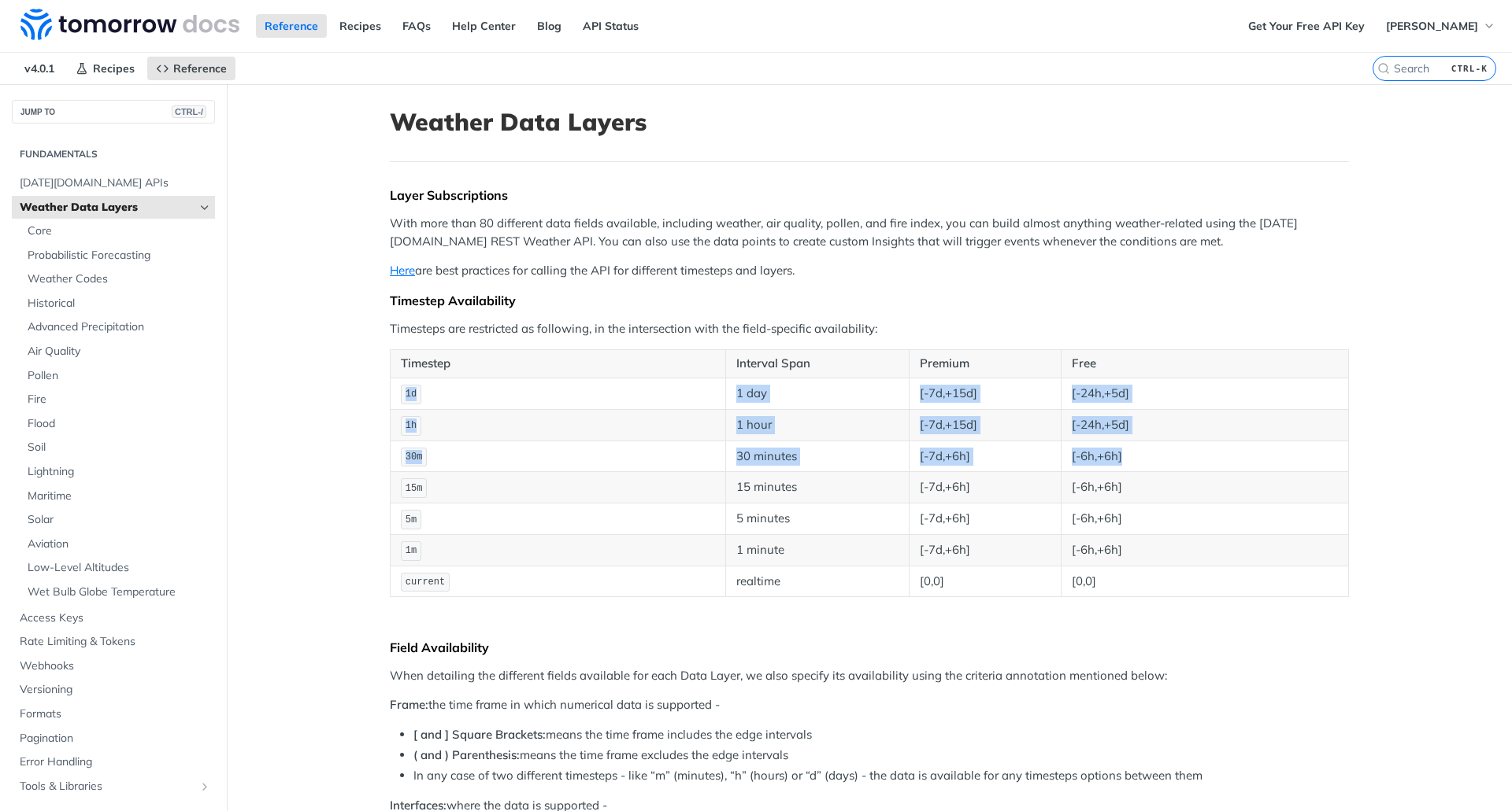
click at [401, 392] on code "1d" at bounding box center [411, 394] width 20 height 19
drag, startPoint x: 396, startPoint y: 392, endPoint x: 1133, endPoint y: 460, distance: 740.1
click at [1133, 460] on tbody "1d 1 day [-7d,+15d] [-24h,+5d] 1h 1 hour [-7d,+15d] [-24h,+5d] 30m 30 minutes […" at bounding box center [869, 487] width 958 height 219
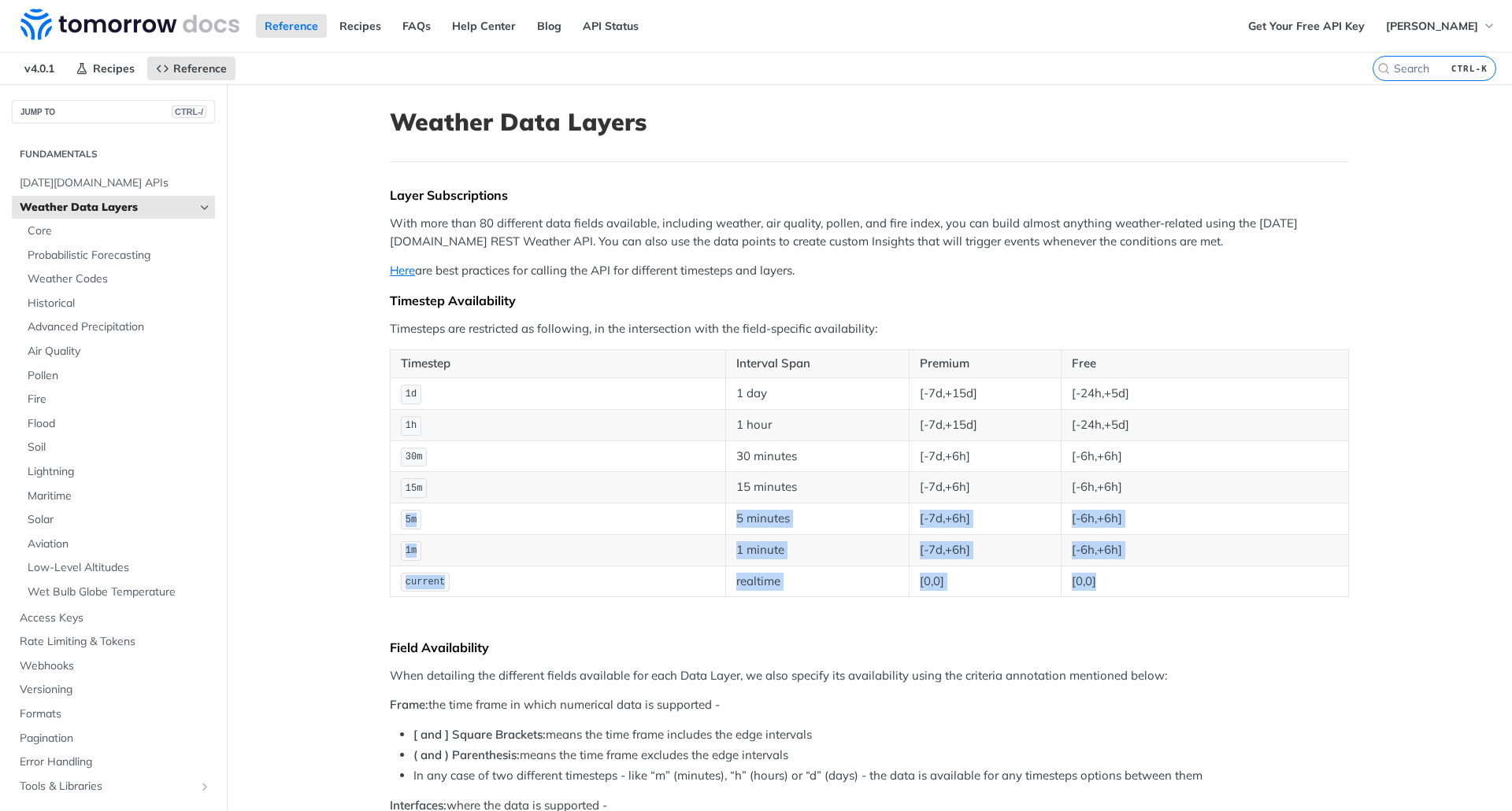
drag, startPoint x: 1106, startPoint y: 575, endPoint x: 393, endPoint y: 513, distance: 715.7
click at [393, 513] on tbody "1d 1 day [-7d,+15d] [-24h,+5d] 1h 1 hour [-7d,+15d] [-24h,+5d] 30m 30 minutes […" at bounding box center [869, 487] width 958 height 219
click at [529, 515] on td "5m" at bounding box center [558, 520] width 336 height 31
drag, startPoint x: 392, startPoint y: 521, endPoint x: 1143, endPoint y: 586, distance: 753.8
click at [1143, 586] on tbody "1d 1 day [-7d,+15d] [-24h,+5d] 1h 1 hour [-7d,+15d] [-24h,+5d] 30m 30 minutes […" at bounding box center [869, 487] width 958 height 219
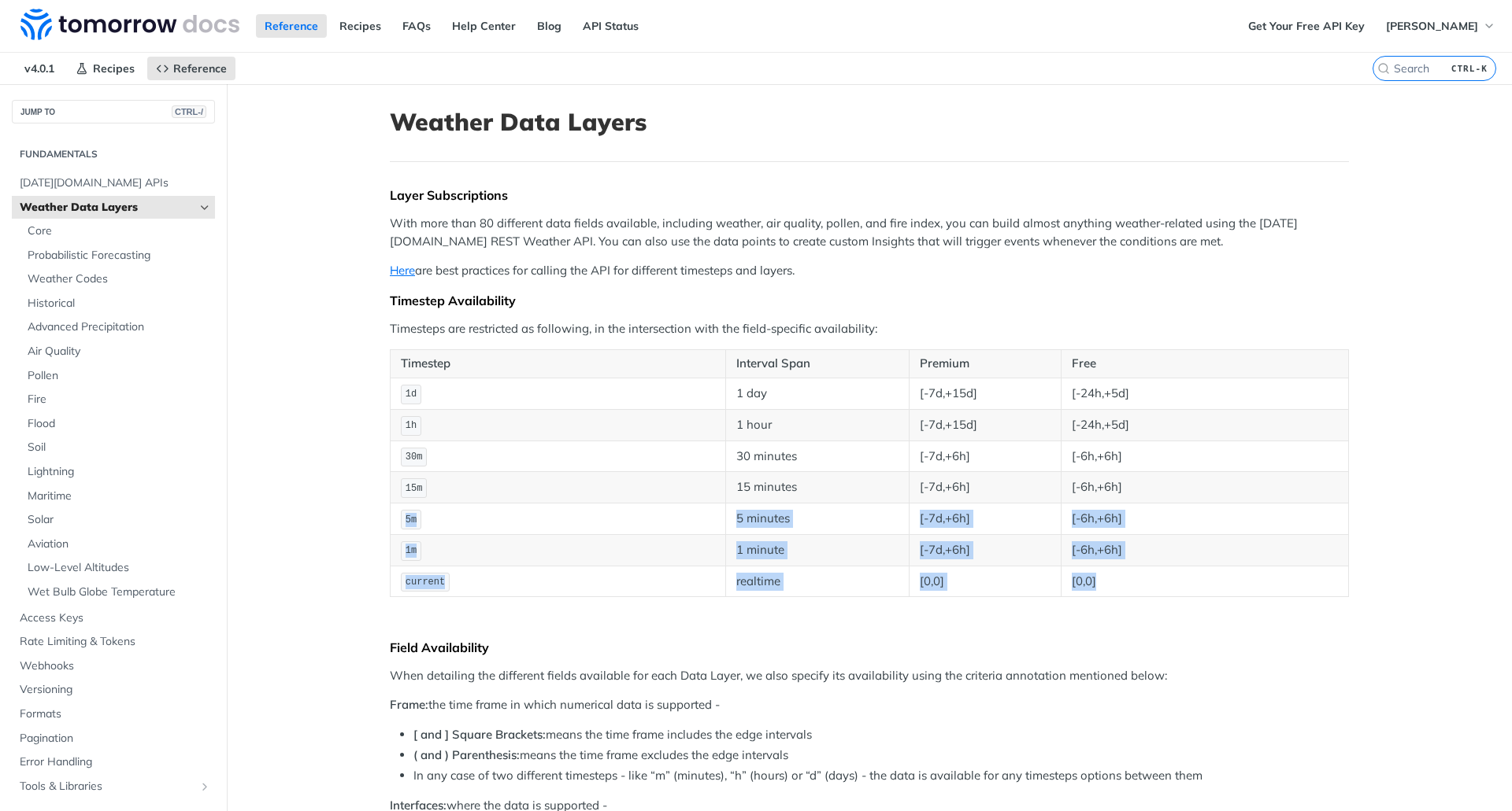
click at [1143, 586] on td "[0,0]" at bounding box center [1204, 581] width 287 height 31
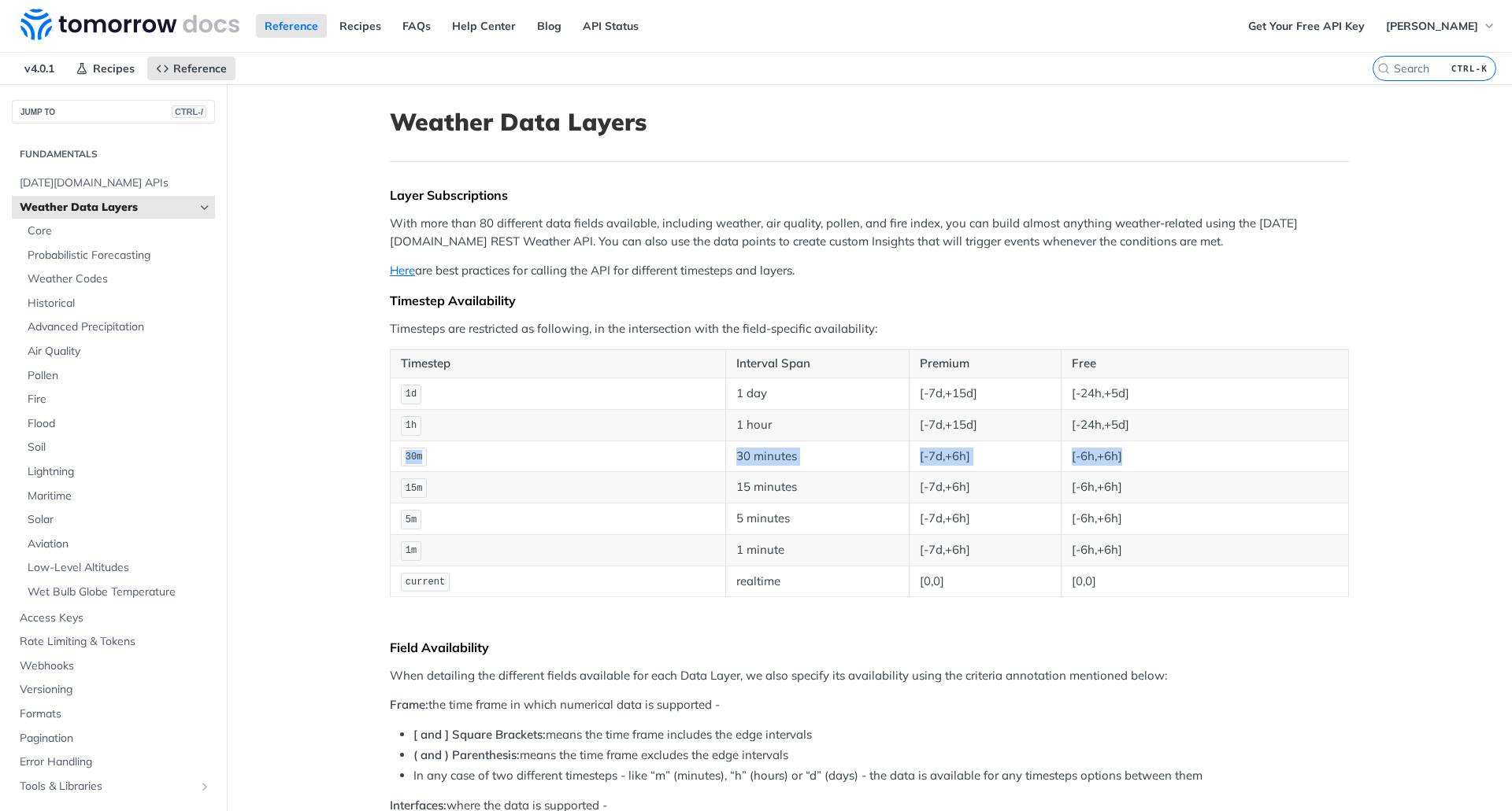
drag, startPoint x: 1131, startPoint y: 457, endPoint x: 393, endPoint y: 456, distance: 738.0
click at [393, 456] on tr "30m 30 minutes [-7d,+6h] [-6h,+6h]" at bounding box center [869, 456] width 958 height 31
click at [633, 491] on td "15m" at bounding box center [558, 488] width 336 height 31
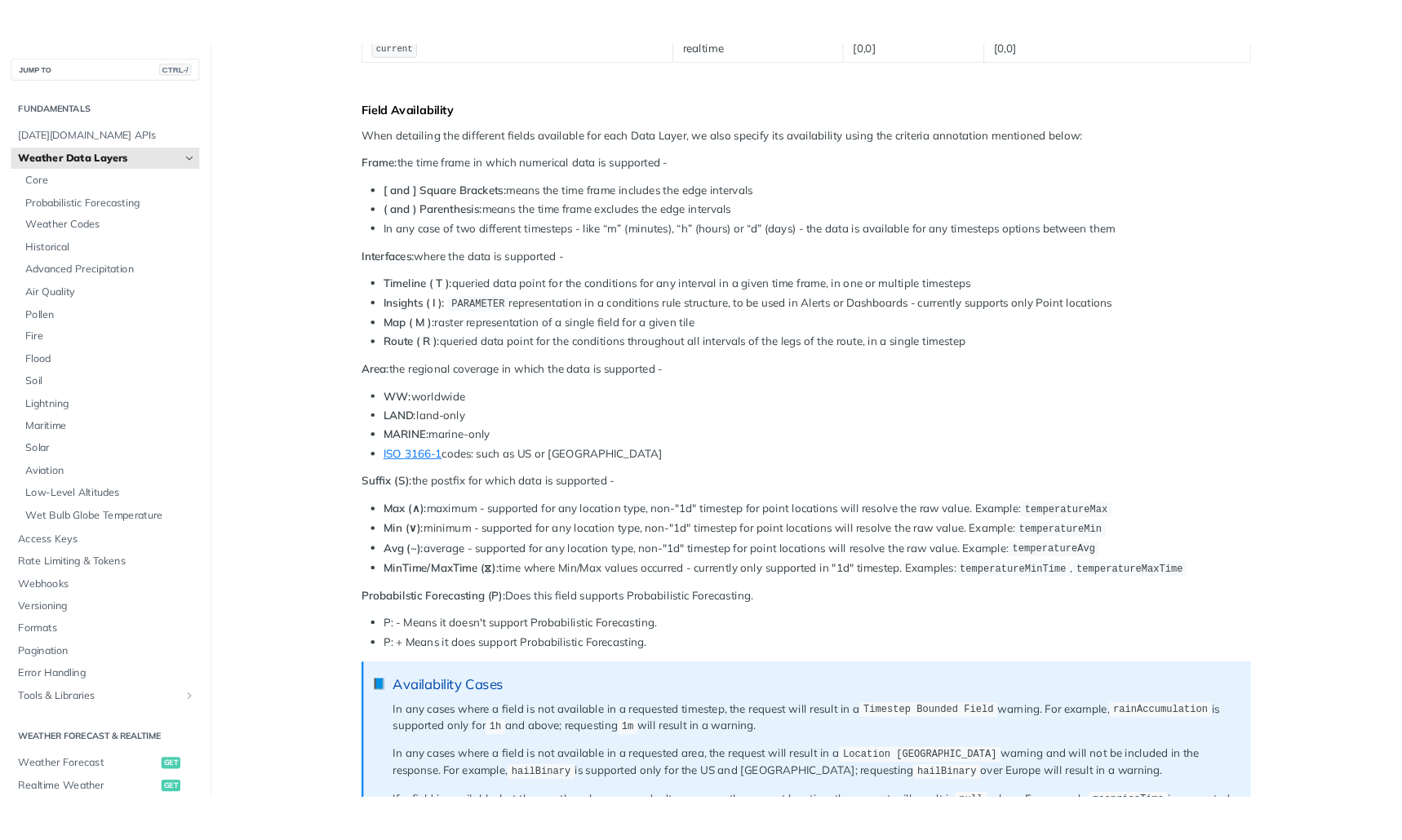
scroll to position [599, 0]
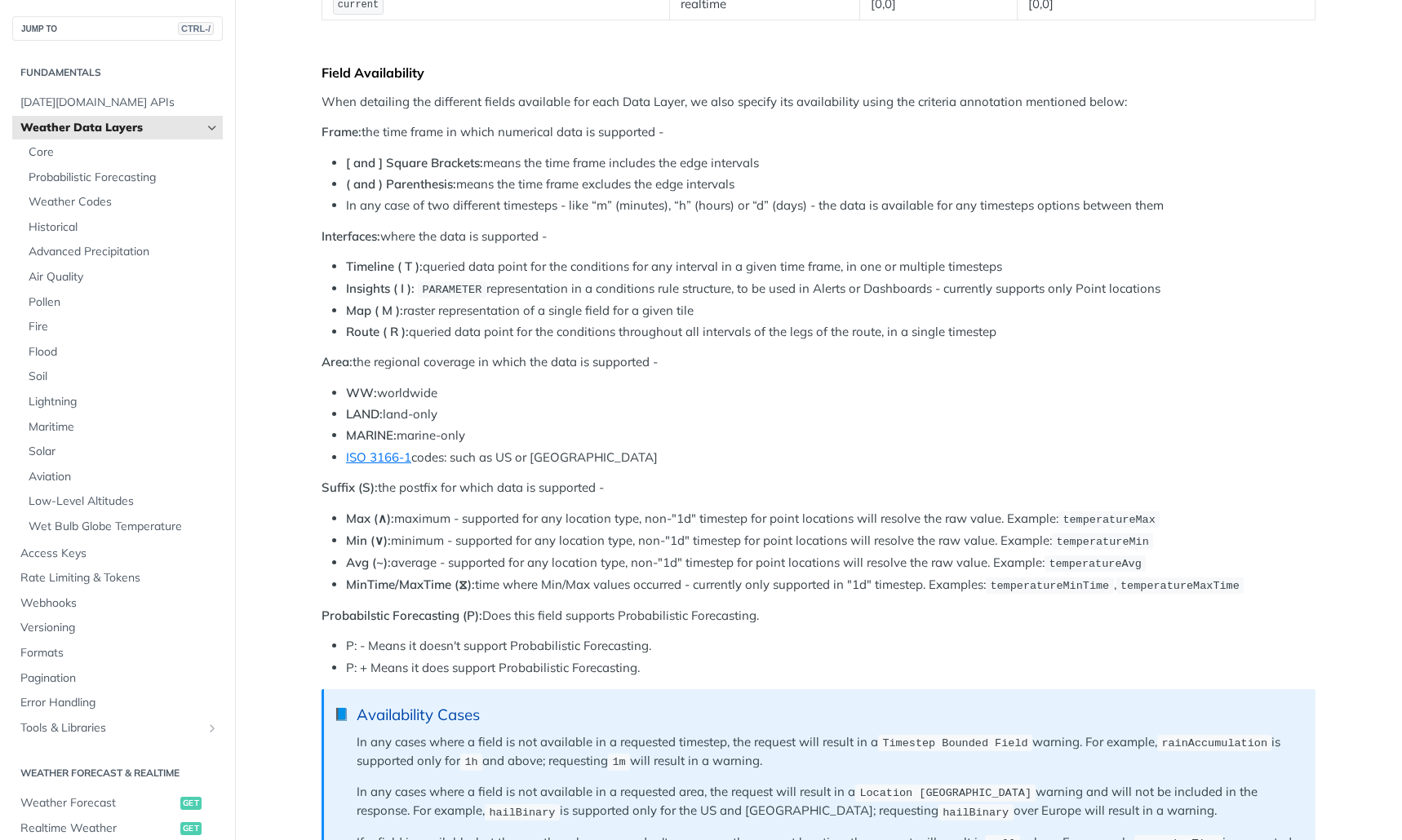
click at [1071, 430] on li "MARINE: marine-only" at bounding box center [831, 436] width 970 height 19
